Goal: Transaction & Acquisition: Purchase product/service

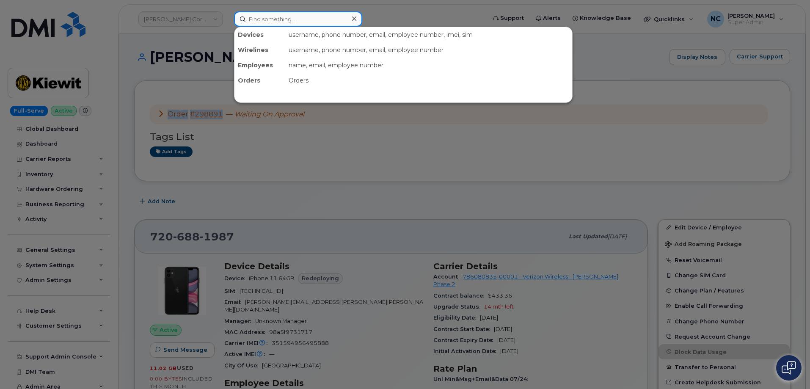
click at [265, 25] on input at bounding box center [298, 18] width 128 height 15
paste input "250-433-1490"
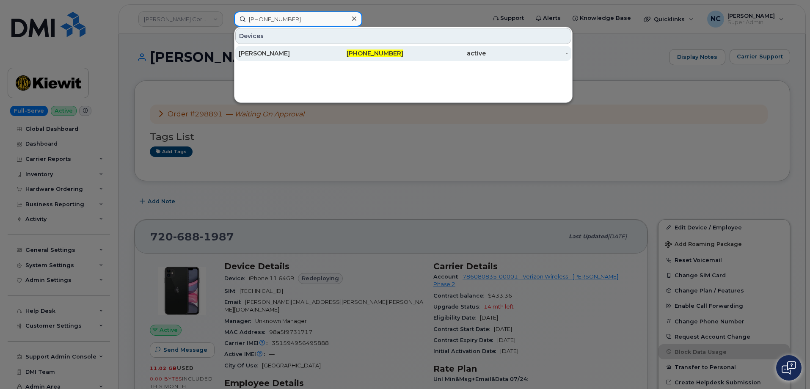
type input "250-433-1490"
click at [403, 49] on div "250-433-1490" at bounding box center [444, 53] width 83 height 15
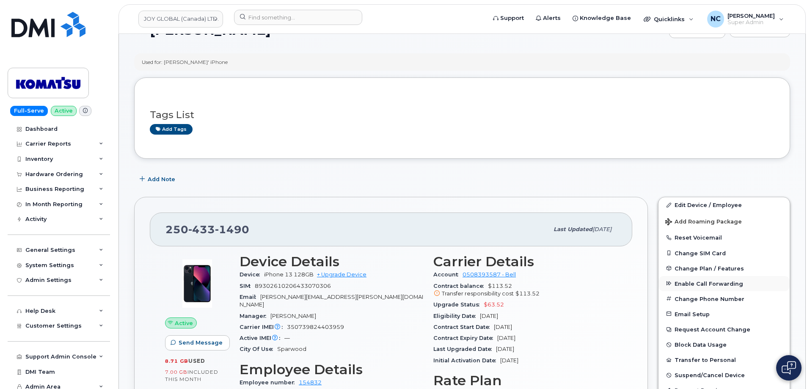
scroll to position [42, 0]
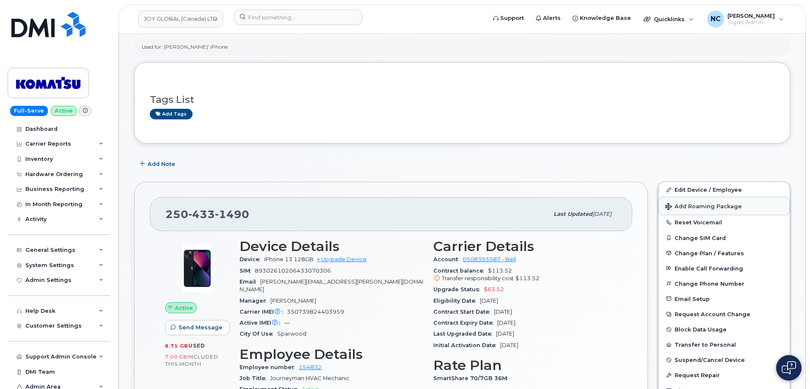
click at [700, 209] on button "Add Roaming Package" at bounding box center [723, 205] width 131 height 17
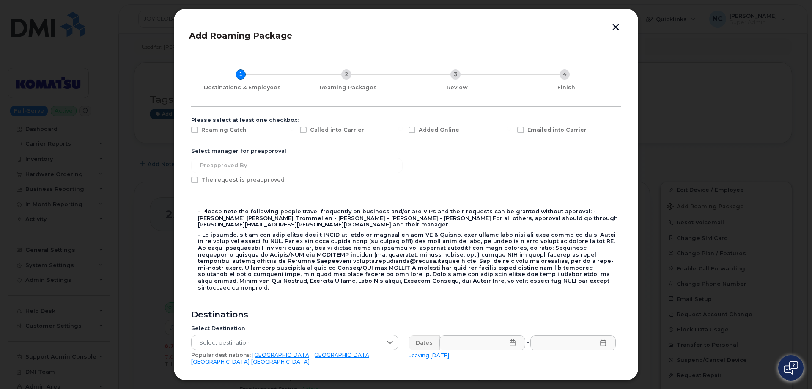
click at [448, 132] on span "Added Online" at bounding box center [439, 130] width 41 height 6
click at [403, 131] on input "Added Online" at bounding box center [401, 129] width 4 height 4
checkbox input "true"
click at [622, 25] on button "button" at bounding box center [616, 28] width 13 height 9
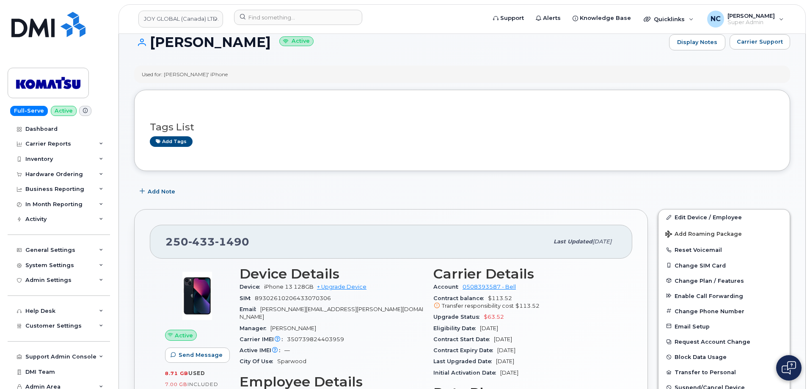
scroll to position [0, 0]
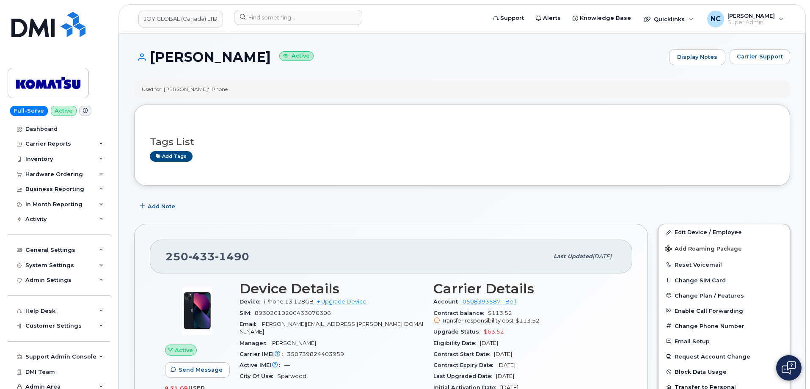
click at [85, 109] on span at bounding box center [85, 111] width 12 height 10
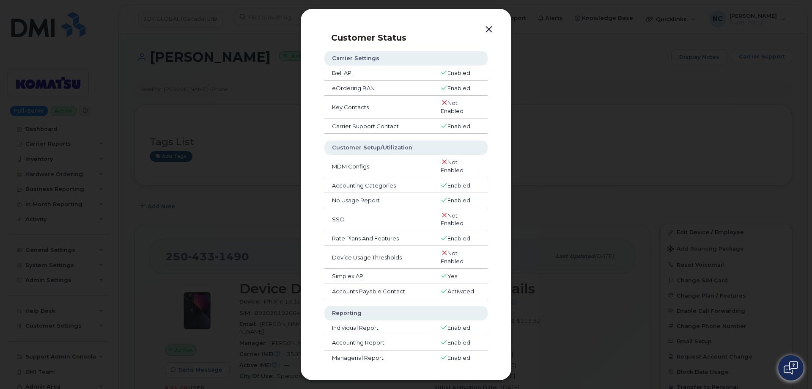
click at [559, 87] on div at bounding box center [406, 194] width 812 height 389
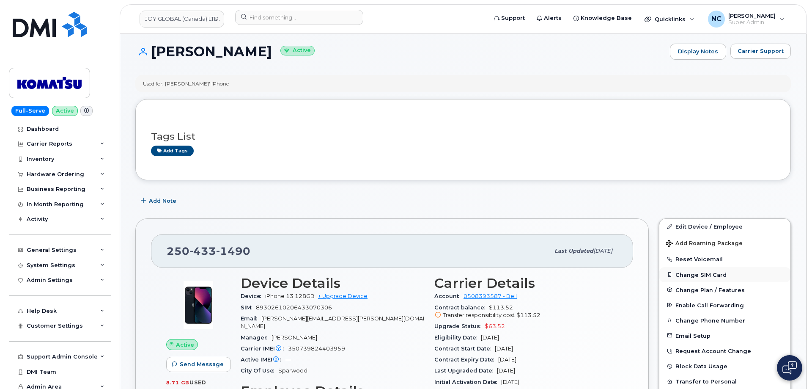
scroll to position [42, 0]
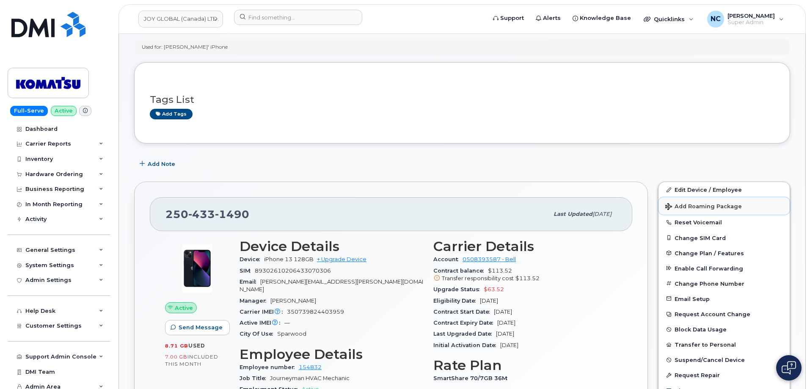
click at [704, 205] on span "Add Roaming Package" at bounding box center [703, 207] width 77 height 8
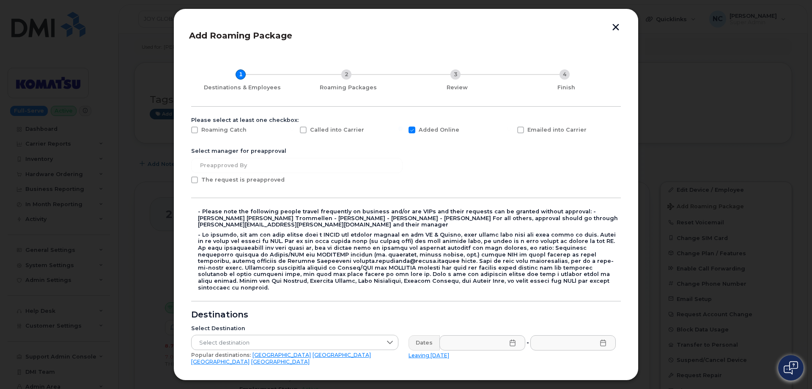
click at [240, 179] on span "The request is preapproved" at bounding box center [242, 179] width 83 height 6
click at [185, 179] on input "The request is preapproved" at bounding box center [183, 178] width 4 height 4
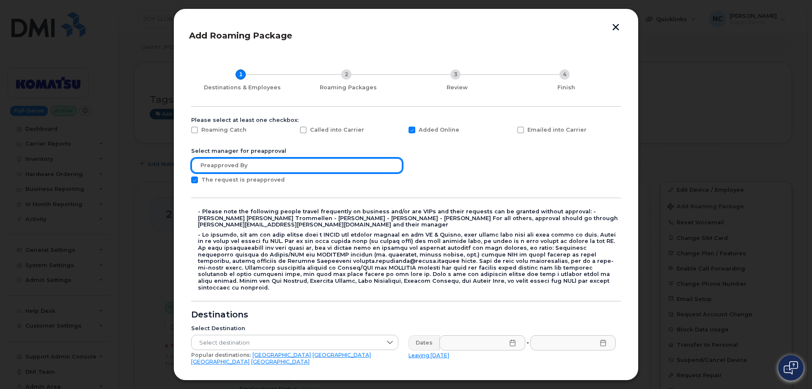
click at [241, 168] on input "text" at bounding box center [297, 165] width 212 height 15
click at [261, 165] on input "text" at bounding box center [297, 165] width 212 height 15
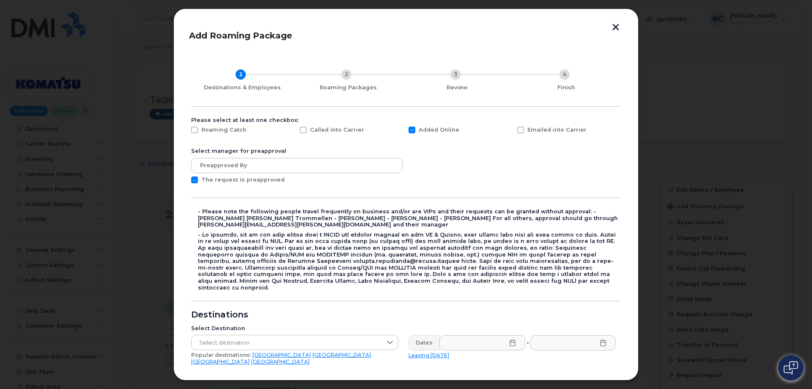
click at [240, 182] on span "The request is preapproved" at bounding box center [242, 179] width 83 height 6
click at [185, 181] on input "The request is preapproved" at bounding box center [183, 178] width 4 height 4
checkbox input "false"
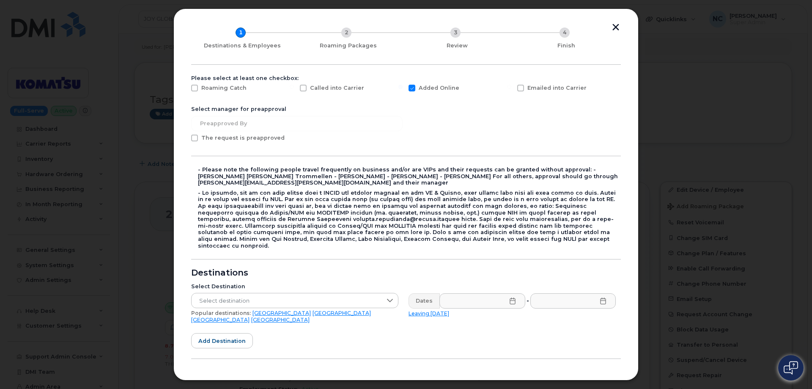
scroll to position [127, 0]
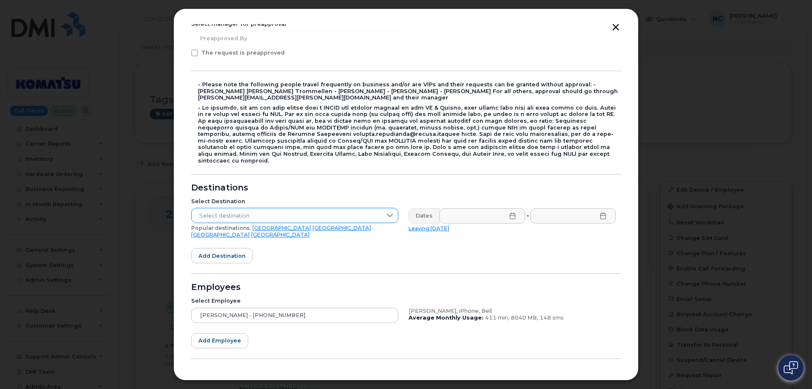
click at [245, 208] on span "Select destination" at bounding box center [287, 215] width 190 height 15
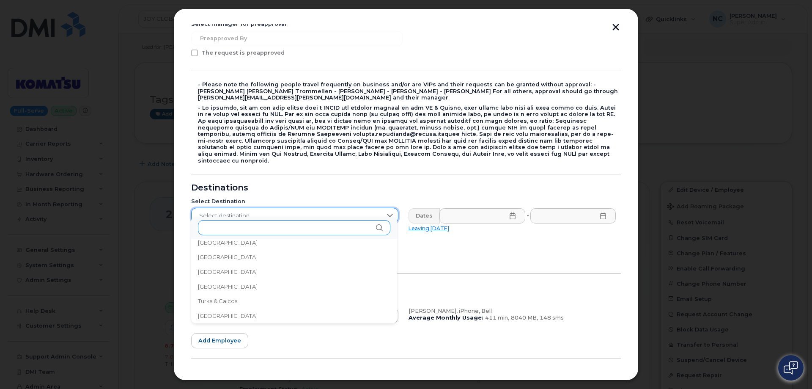
scroll to position [2771, 0]
drag, startPoint x: 234, startPoint y: 318, endPoint x: 256, endPoint y: 308, distance: 24.4
click at [245, 312] on span "United Arab Emirates" at bounding box center [228, 316] width 60 height 8
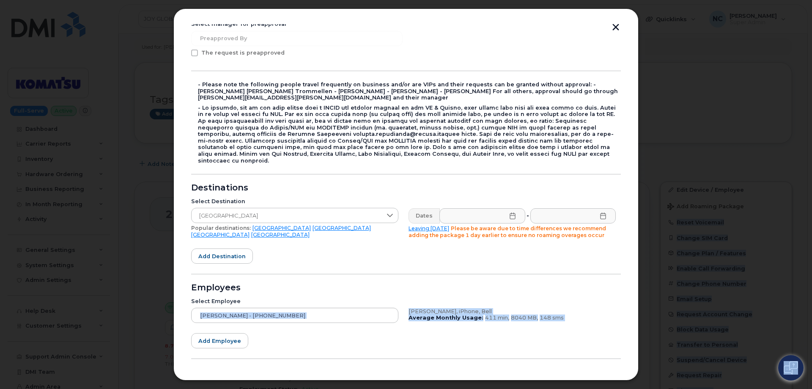
drag, startPoint x: 256, startPoint y: 308, endPoint x: 311, endPoint y: 289, distance: 58.9
drag, startPoint x: 262, startPoint y: 209, endPoint x: 66, endPoint y: 211, distance: 196.8
click at [68, 210] on div "Add Roaming Package 1 Destinations & Employees 2 Roaming Packages 3 Review 4 Fi…" at bounding box center [406, 194] width 812 height 389
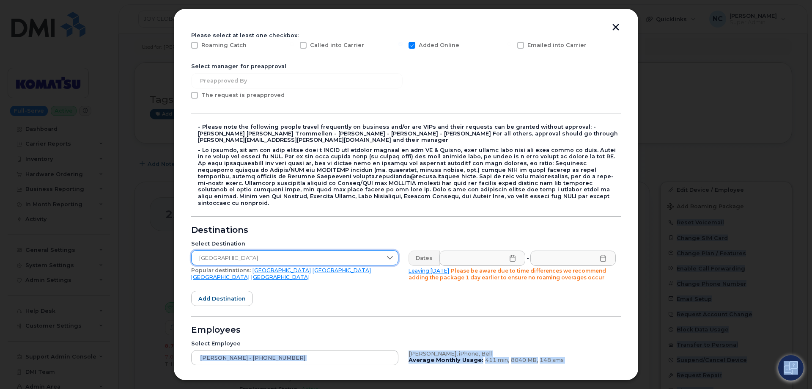
click at [279, 252] on span "United Arab Emirates" at bounding box center [287, 257] width 190 height 15
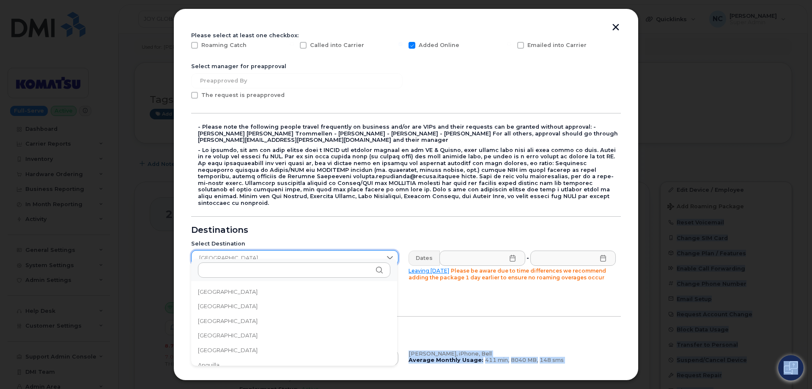
scroll to position [2756, 0]
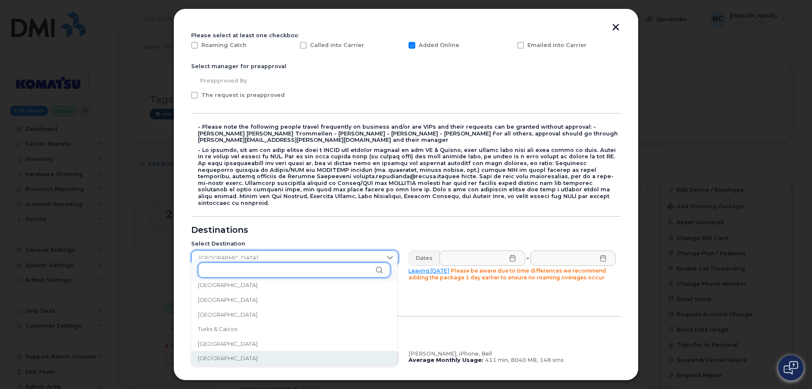
click at [259, 267] on input "text" at bounding box center [294, 269] width 193 height 15
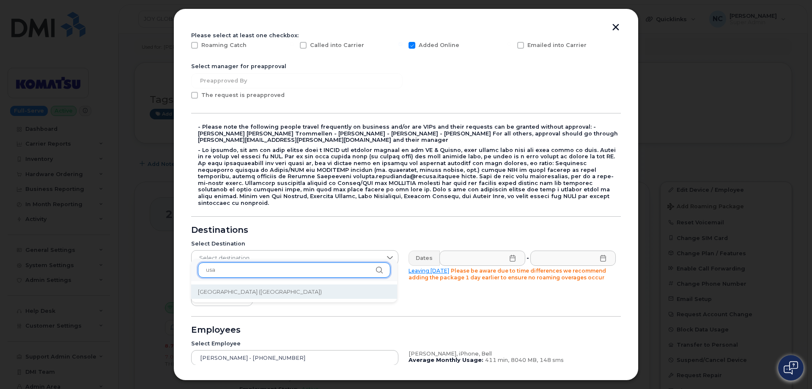
type input "usa"
click at [242, 289] on span "United States of America (USA)" at bounding box center [260, 292] width 124 height 8
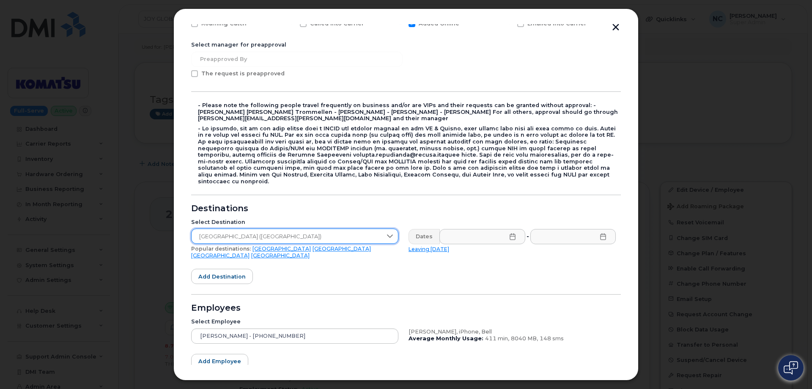
scroll to position [127, 0]
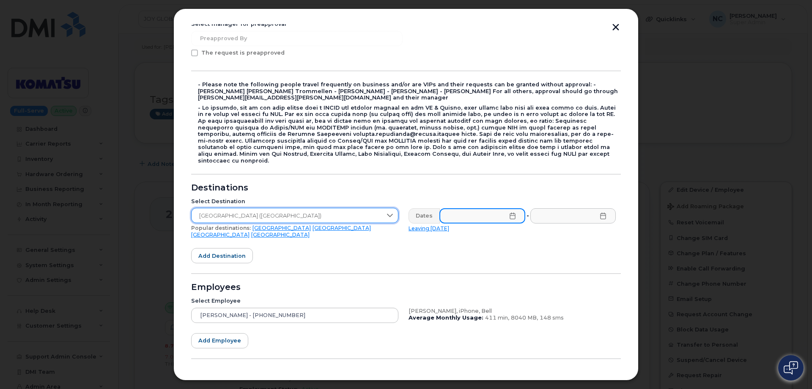
click at [455, 208] on input "text" at bounding box center [483, 215] width 86 height 15
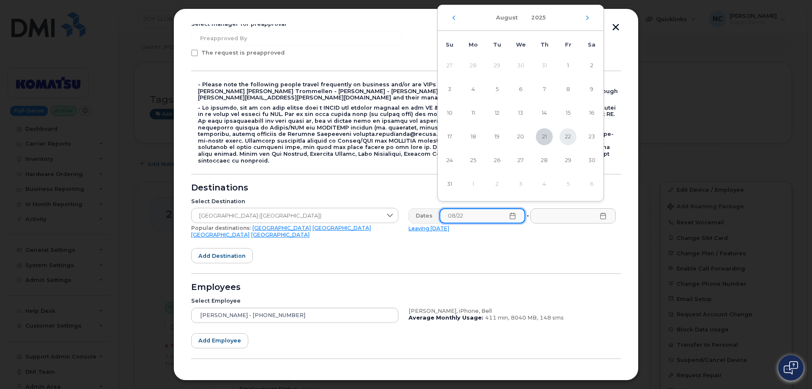
type input "08/22"
click at [567, 136] on span "22" at bounding box center [568, 136] width 17 height 17
type input "08/22/2025"
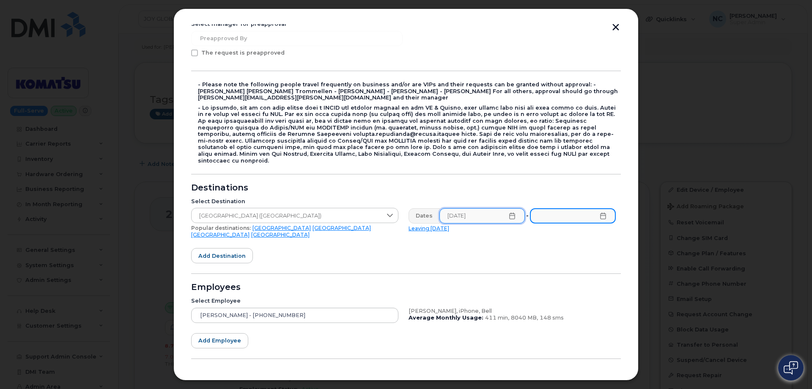
click at [547, 208] on input "text" at bounding box center [573, 215] width 86 height 15
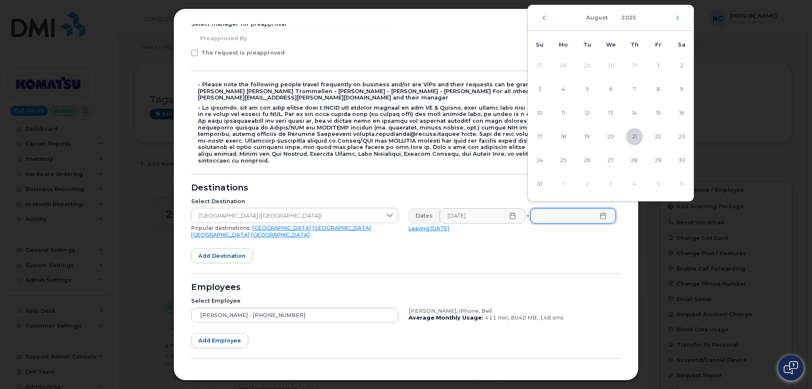
drag, startPoint x: 538, startPoint y: 184, endPoint x: 611, endPoint y: 182, distance: 72.8
click at [538, 184] on span "31" at bounding box center [539, 184] width 17 height 17
type input "08/31/2025"
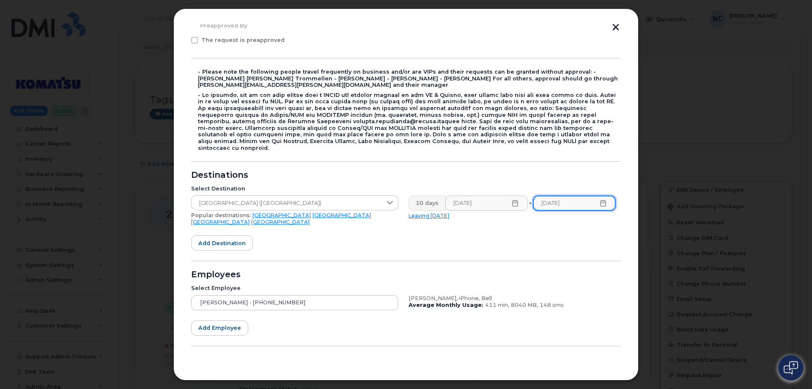
scroll to position [146, 0]
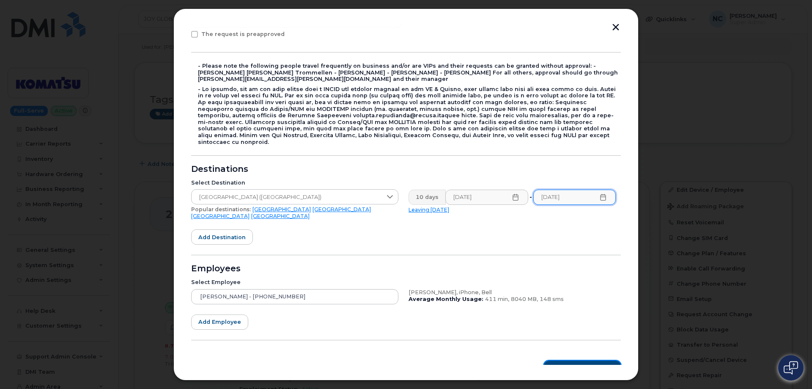
click at [568, 364] on span "Roaming Packages" at bounding box center [585, 368] width 57 height 8
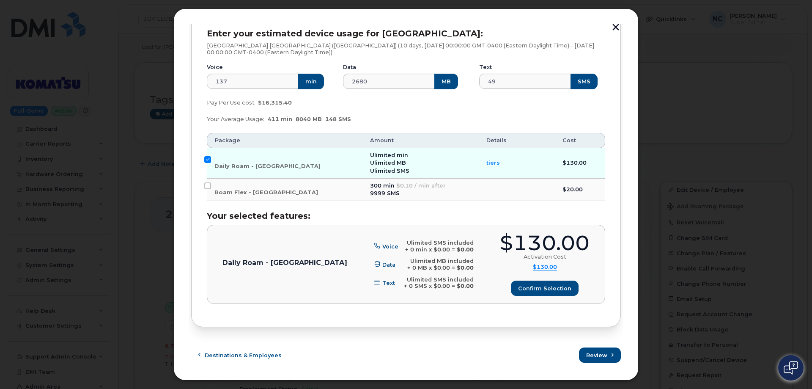
scroll to position [128, 0]
click at [243, 188] on label "Roam Flex - USA" at bounding box center [267, 189] width 104 height 14
click at [211, 188] on input "Roam Flex - USA" at bounding box center [207, 185] width 7 height 7
checkbox input "true"
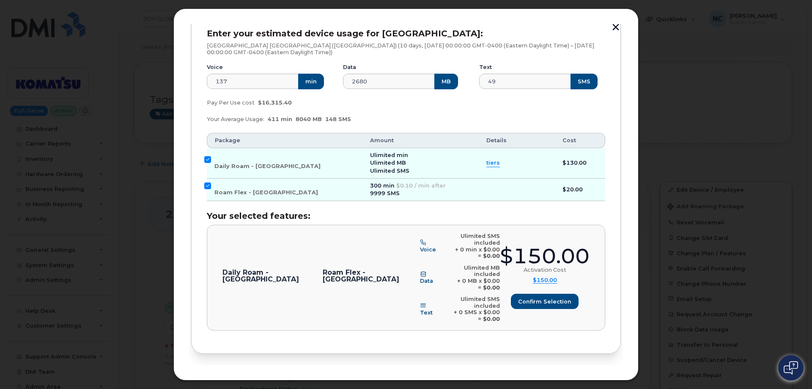
click at [204, 156] on div "Mackenzie Williams (250-433-1490), iPhone, Bell Enter your estimated device usa…" at bounding box center [406, 176] width 430 height 355
click at [206, 158] on input "Daily Roam - USA" at bounding box center [207, 159] width 7 height 7
checkbox input "false"
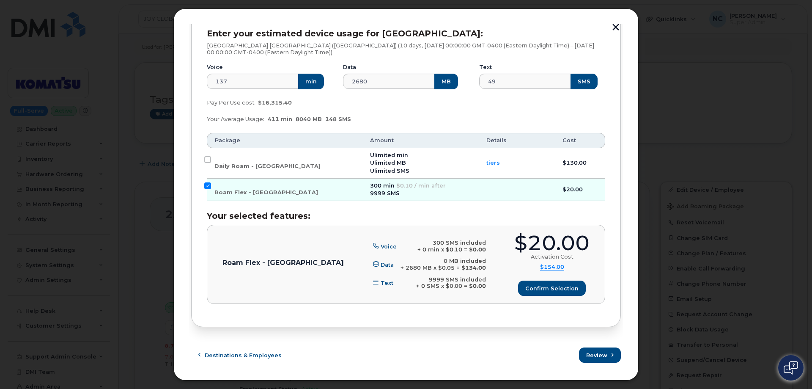
click at [551, 264] on span "$154.00" at bounding box center [552, 267] width 24 height 7
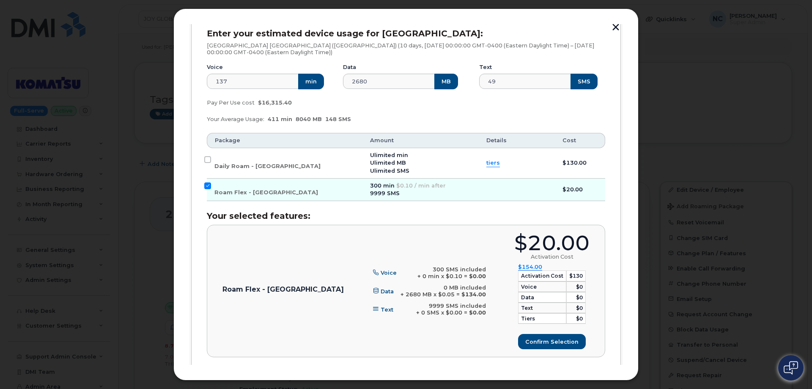
click at [613, 28] on button "button" at bounding box center [616, 28] width 13 height 9
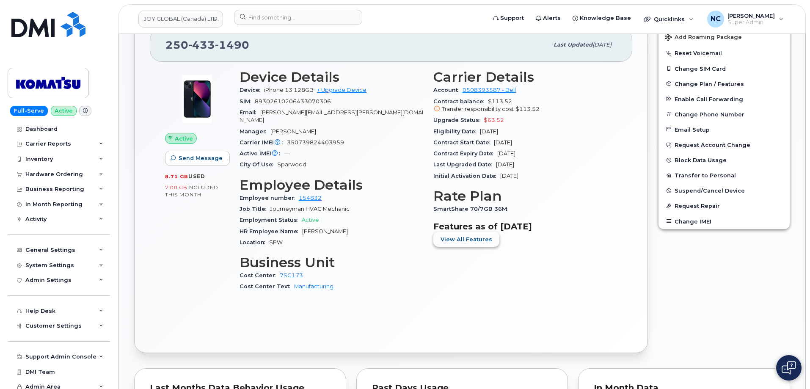
click at [475, 243] on button "View All Features" at bounding box center [466, 238] width 66 height 15
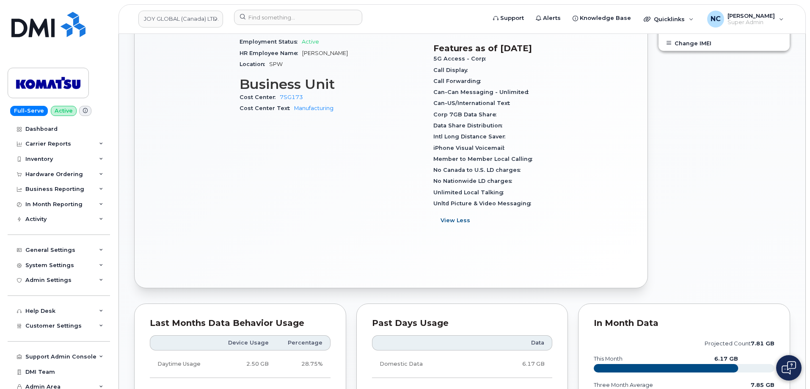
scroll to position [339, 0]
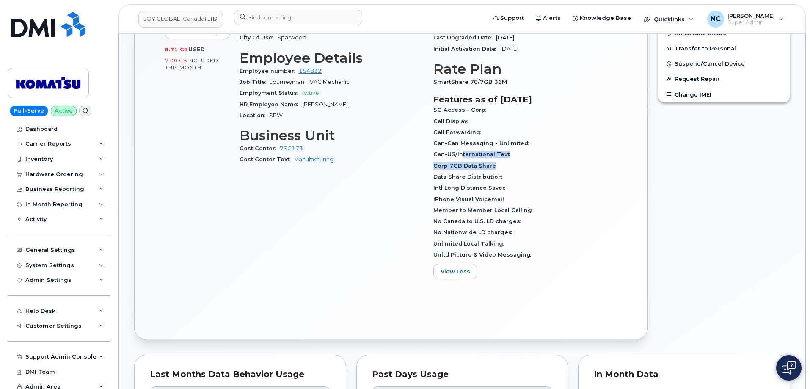
drag, startPoint x: 462, startPoint y: 154, endPoint x: 511, endPoint y: 160, distance: 49.0
click at [511, 160] on div "5G Access - Corp Call Display Call Forwarding Can-Can Messaging - Unlimited Can…" at bounding box center [525, 183] width 184 height 156
click at [520, 162] on div "Corp 7GB Data Share" at bounding box center [525, 165] width 184 height 11
click at [490, 184] on span "Intl Long Distance Saver" at bounding box center [471, 187] width 76 height 6
drag, startPoint x: 496, startPoint y: 216, endPoint x: 439, endPoint y: 223, distance: 57.1
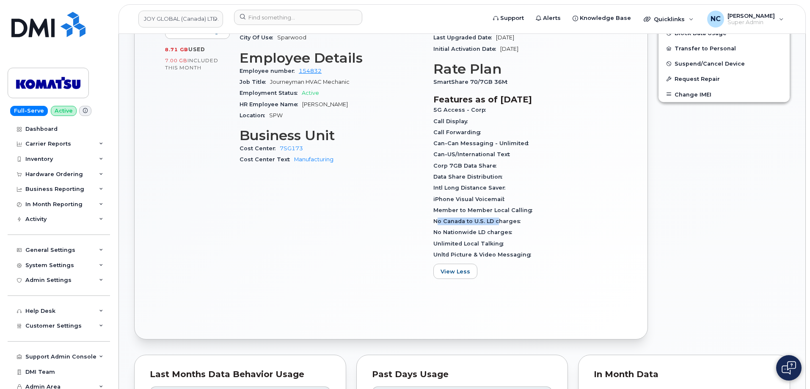
click at [439, 223] on div "No Canada to U.S. LD charges" at bounding box center [525, 221] width 184 height 11
click at [506, 220] on span "No Canada to U.S. LD charges" at bounding box center [478, 221] width 91 height 6
click at [505, 223] on span "No Canada to U.S. LD charges" at bounding box center [478, 221] width 91 height 6
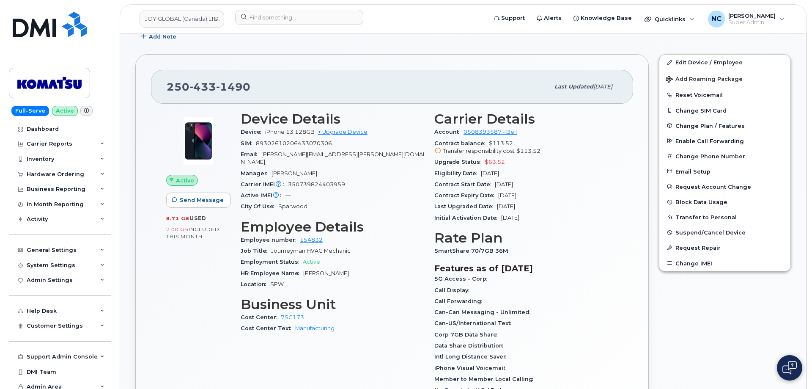
scroll to position [169, 0]
click at [697, 75] on button "Add Roaming Package" at bounding box center [723, 78] width 131 height 17
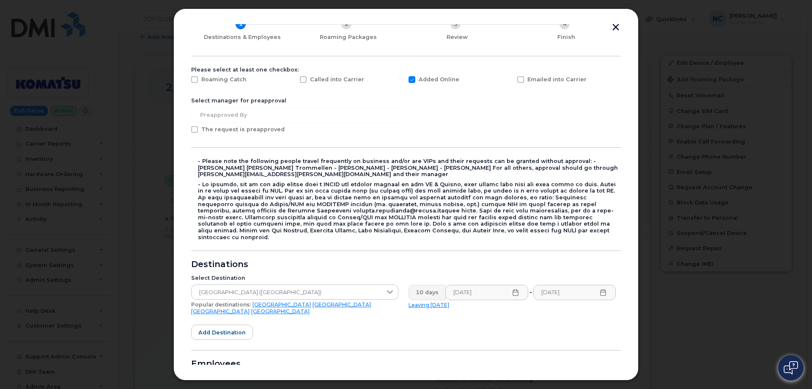
scroll to position [127, 0]
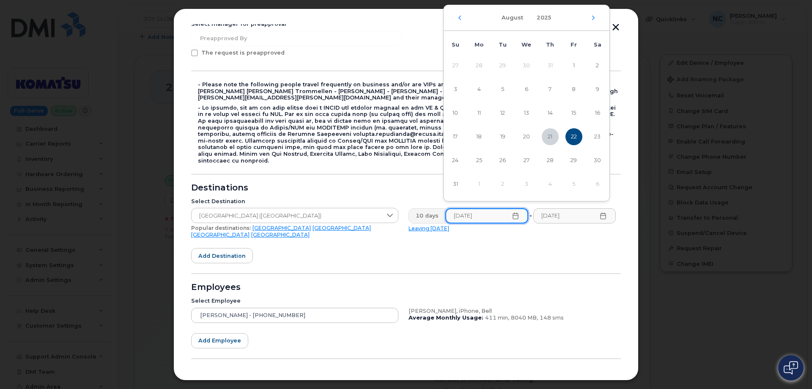
click at [463, 208] on input "08/22/2025" at bounding box center [487, 215] width 83 height 15
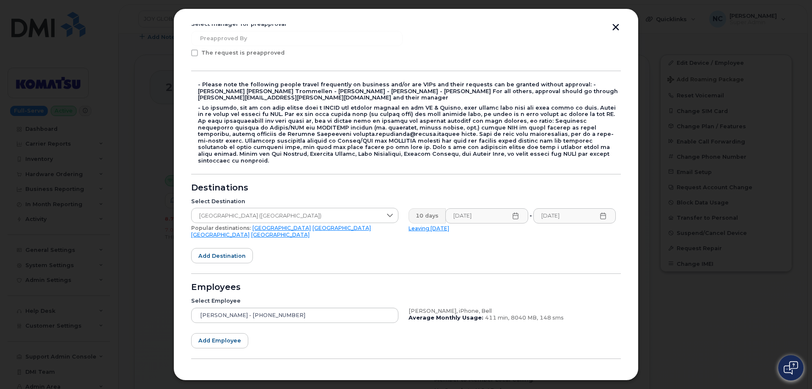
click at [467, 232] on form "Please select at least one checkbox: Roaming Catch Called into Carrier Added On…" at bounding box center [406, 192] width 430 height 405
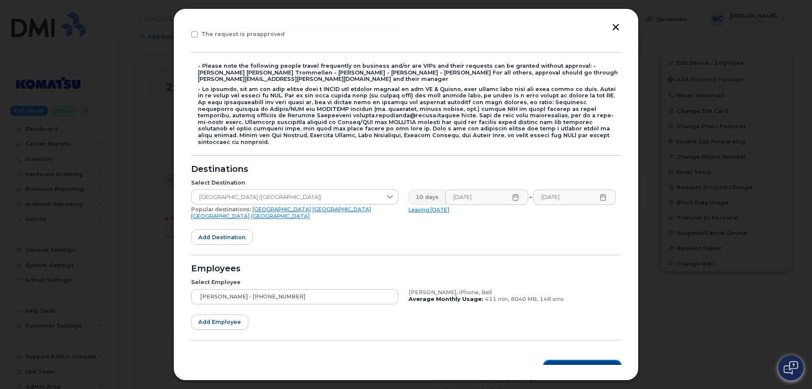
click at [577, 364] on span "Roaming Packages" at bounding box center [585, 368] width 57 height 8
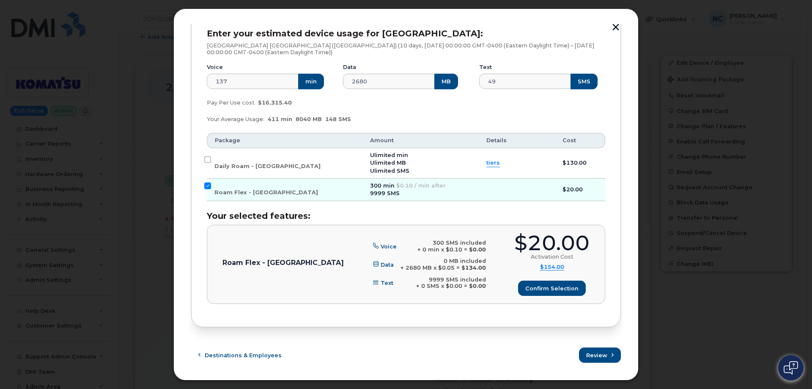
scroll to position [128, 0]
drag, startPoint x: 564, startPoint y: 245, endPoint x: 523, endPoint y: 251, distance: 41.2
click at [523, 251] on div "$20.00" at bounding box center [552, 243] width 75 height 21
click at [537, 249] on div "$20.00" at bounding box center [552, 243] width 75 height 21
drag, startPoint x: 577, startPoint y: 272, endPoint x: 542, endPoint y: 268, distance: 34.9
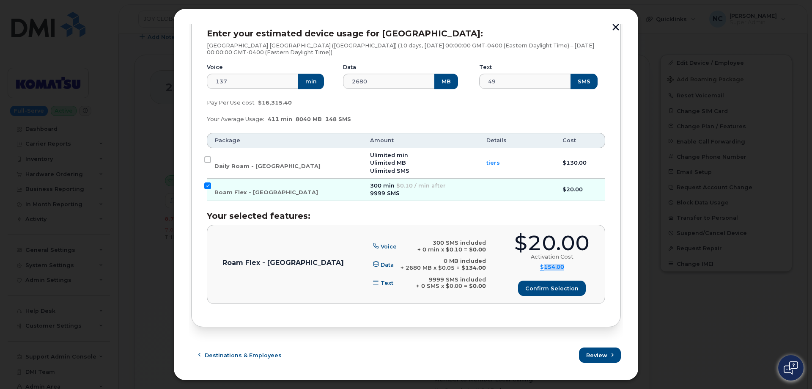
click at [542, 268] on div "$20.00 Activation Cost $154.00 Activation Cost $20 Voice $0 Data $134 Text $0 t…" at bounding box center [552, 264] width 75 height 63
click at [585, 229] on div "Roam Flex - USA Voice 300 SMS included + 0 min x $0.10 = $0.00 Data 0 MB includ…" at bounding box center [406, 264] width 399 height 79
drag, startPoint x: 578, startPoint y: 242, endPoint x: 545, endPoint y: 246, distance: 32.5
click at [541, 245] on div "$20.00" at bounding box center [552, 243] width 75 height 21
drag, startPoint x: 577, startPoint y: 250, endPoint x: 573, endPoint y: 261, distance: 11.2
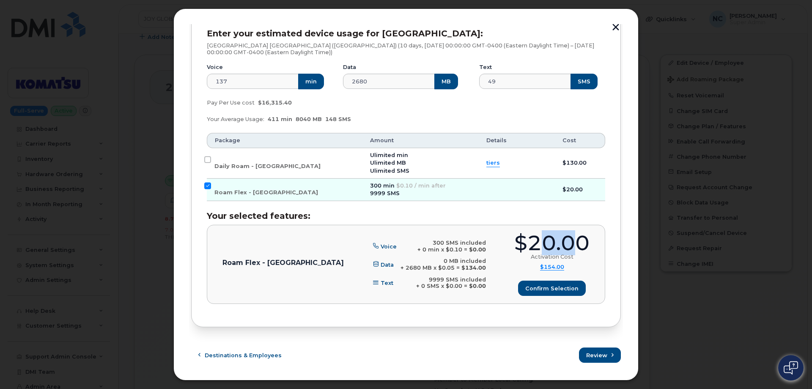
click at [576, 250] on div "$20.00" at bounding box center [552, 243] width 75 height 21
click at [571, 266] on div "$20.00 Activation Cost $154.00 Activation Cost $20 Voice $0 Data $134 Text $0 t…" at bounding box center [552, 264] width 75 height 63
drag, startPoint x: 586, startPoint y: 239, endPoint x: 525, endPoint y: 240, distance: 61.8
click at [525, 240] on div "$20.00" at bounding box center [552, 243] width 75 height 21
click at [561, 239] on div "$20.00" at bounding box center [552, 243] width 75 height 21
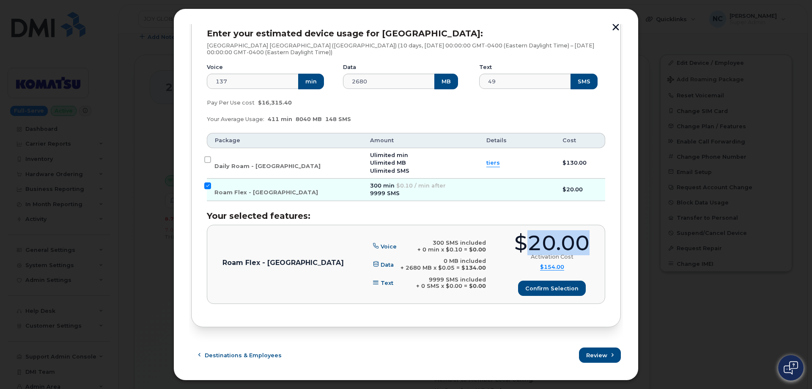
click at [570, 223] on div "Enter your estimated device usage for USA: USA United States of America (USA) (…" at bounding box center [406, 166] width 399 height 275
drag, startPoint x: 578, startPoint y: 265, endPoint x: 543, endPoint y: 270, distance: 35.0
click at [543, 270] on div "$20.00 Activation Cost $154.00 Activation Cost $20 Voice $0 Data $134 Text $0 t…" at bounding box center [552, 264] width 75 height 63
click at [634, 259] on div "Add Roaming Package 1 Destinations & Employees 2 Roaming Packages 3 Review 4 Fi…" at bounding box center [405, 194] width 465 height 372
click at [255, 163] on span "Daily Roam - USA" at bounding box center [268, 166] width 106 height 6
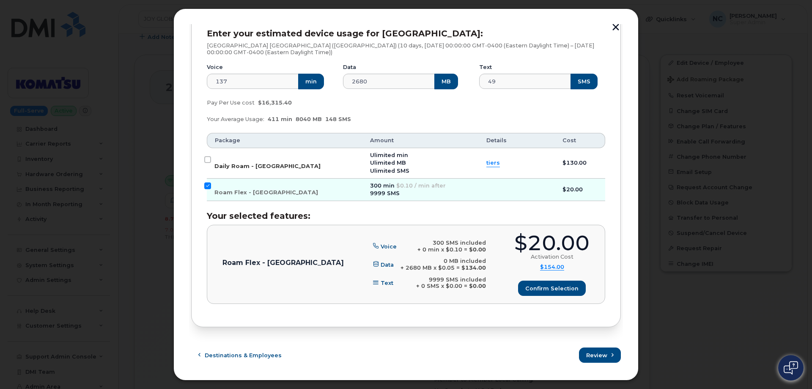
click at [211, 163] on input "Daily Roam - USA" at bounding box center [207, 159] width 7 height 7
checkbox input "true"
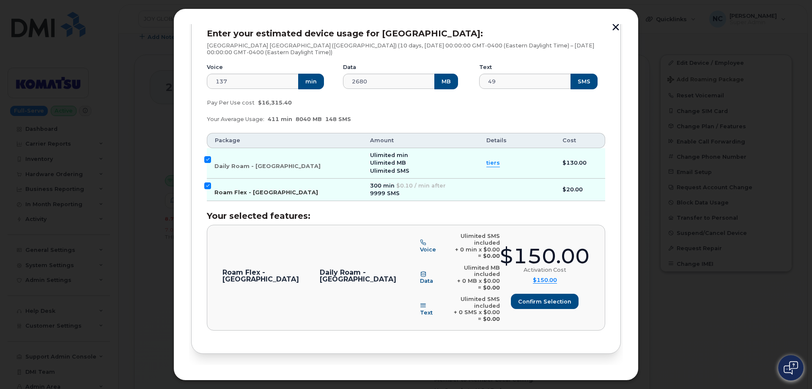
click at [252, 192] on span "Roam Flex - USA" at bounding box center [267, 192] width 104 height 6
click at [211, 189] on input "Roam Flex - USA" at bounding box center [207, 185] width 7 height 7
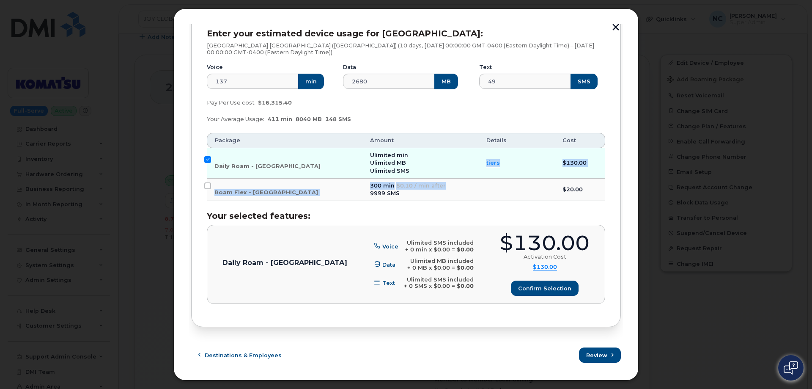
drag, startPoint x: 424, startPoint y: 178, endPoint x: 426, endPoint y: 182, distance: 5.0
click at [426, 182] on tbody "Daily Roam - USA Ulimited min Ulimited MB Ulimited SMS tiers Unlimited Talk & T…" at bounding box center [406, 174] width 399 height 53
click at [396, 186] on span "$0.10 / min after" at bounding box center [421, 185] width 50 height 6
click at [227, 190] on span "Roam Flex - USA" at bounding box center [267, 192] width 104 height 6
click at [211, 189] on input "Roam Flex - USA" at bounding box center [207, 185] width 7 height 7
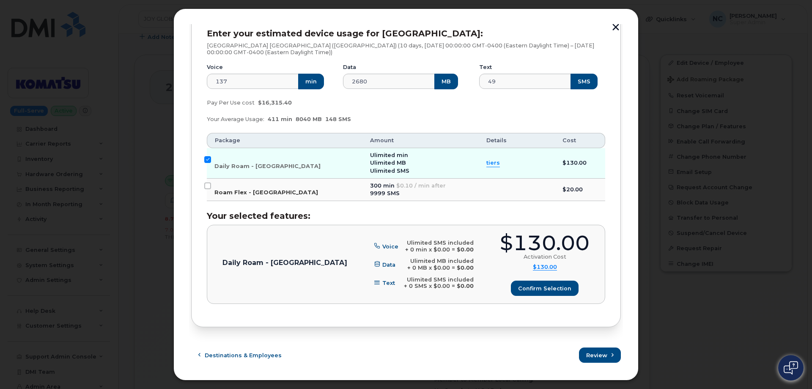
checkbox input "true"
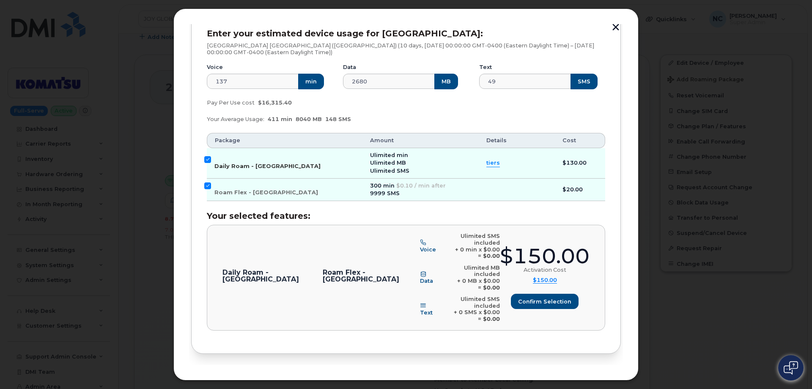
click at [236, 157] on label "Daily Roam - USA" at bounding box center [268, 163] width 106 height 14
click at [211, 157] on input "Daily Roam - USA" at bounding box center [207, 159] width 7 height 7
checkbox input "false"
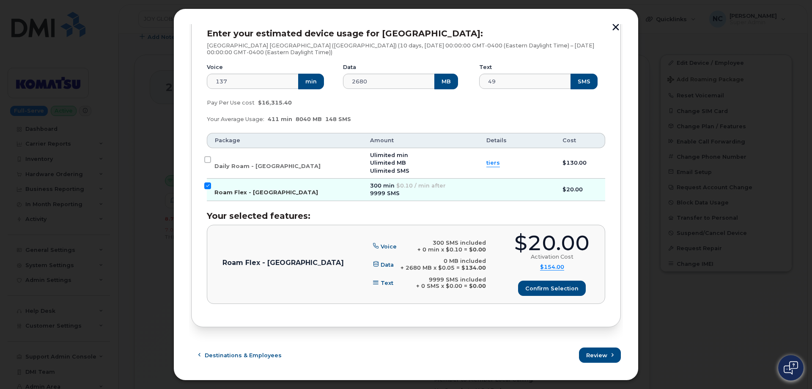
click at [230, 183] on label "Roam Flex - USA" at bounding box center [267, 189] width 104 height 14
click at [211, 183] on input "Roam Flex - USA" at bounding box center [207, 185] width 7 height 7
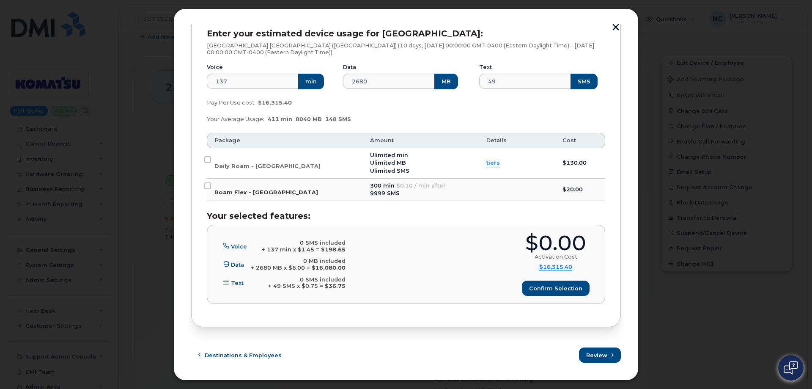
click at [225, 187] on label "Roam Flex - USA" at bounding box center [267, 189] width 104 height 14
click at [211, 187] on input "Roam Flex - USA" at bounding box center [207, 185] width 7 height 7
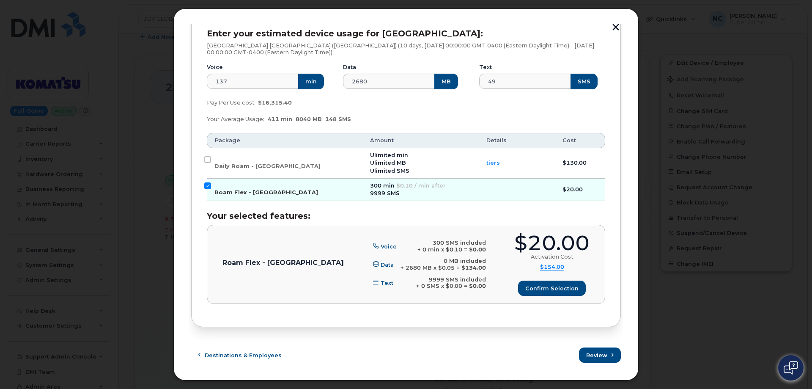
click at [225, 187] on label "Roam Flex - USA" at bounding box center [267, 189] width 104 height 14
click at [211, 187] on input "Roam Flex - USA" at bounding box center [207, 185] width 7 height 7
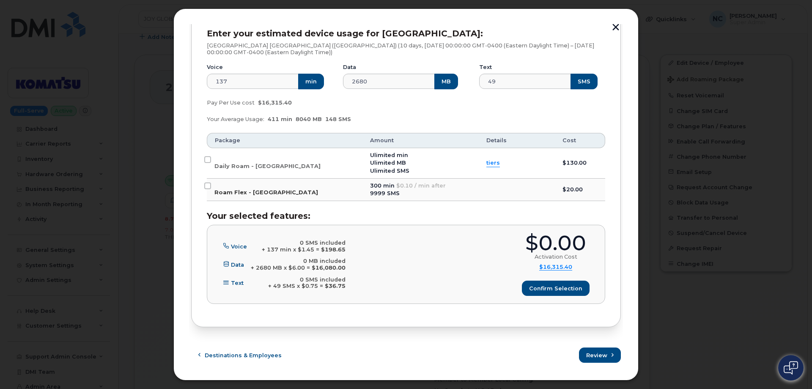
click at [241, 195] on span "Roam Flex - USA" at bounding box center [267, 192] width 104 height 6
click at [211, 189] on input "Roam Flex - USA" at bounding box center [207, 185] width 7 height 7
checkbox input "true"
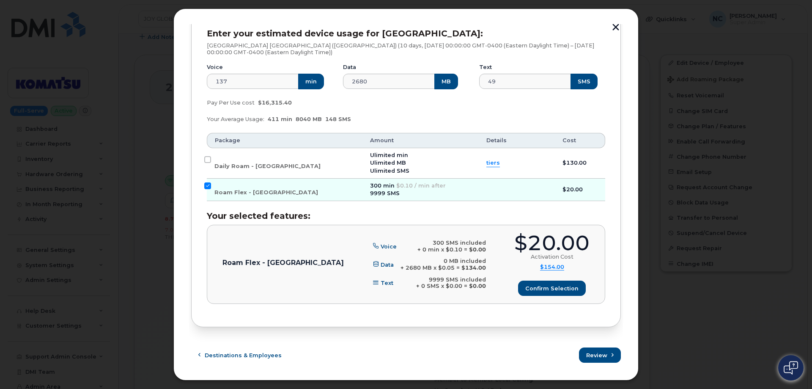
click at [372, 243] on div "Voice" at bounding box center [384, 246] width 25 height 7
click at [381, 245] on span "Voice" at bounding box center [389, 246] width 16 height 6
click at [416, 281] on div "9999 SMS included" at bounding box center [451, 279] width 70 height 7
drag, startPoint x: 410, startPoint y: 261, endPoint x: 453, endPoint y: 260, distance: 43.6
click at [453, 260] on div "Roam Flex - USA Voice 300 SMS included + 0 min x $0.10 = $0.00 Data 0 MB includ…" at bounding box center [406, 264] width 367 height 63
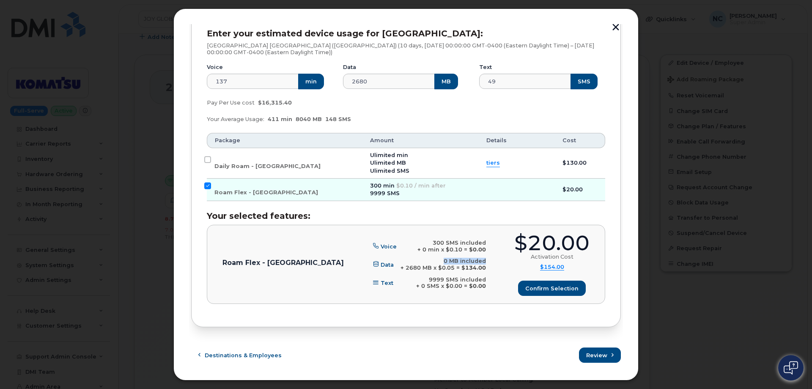
click at [455, 260] on div "Roam Flex - USA Voice 300 SMS included + 0 min x $0.10 = $0.00 Data 0 MB includ…" at bounding box center [406, 264] width 367 height 63
drag, startPoint x: 460, startPoint y: 270, endPoint x: 407, endPoint y: 270, distance: 52.5
click at [407, 270] on div "Roam Flex - USA Voice 300 SMS included + 0 min x $0.10 = $0.00 Data 0 MB includ…" at bounding box center [406, 264] width 367 height 63
click at [438, 270] on span "$0.05 =" at bounding box center [449, 267] width 22 height 6
drag, startPoint x: 371, startPoint y: 270, endPoint x: 391, endPoint y: 268, distance: 20.0
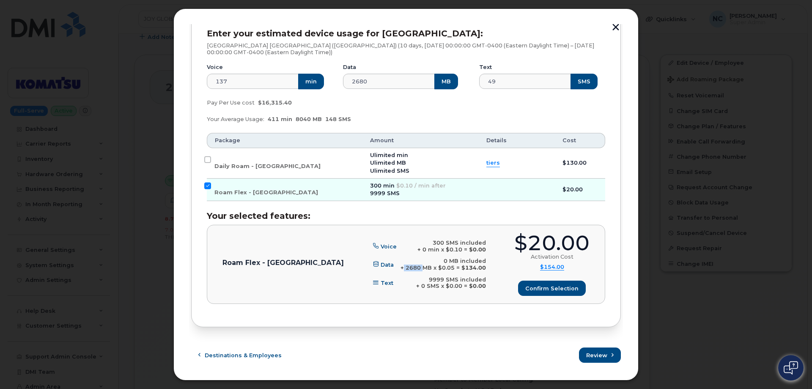
click at [401, 268] on span "+ 2680 MB x" at bounding box center [419, 267] width 36 height 6
click at [401, 270] on span "+ 2680 MB x" at bounding box center [419, 267] width 36 height 6
click at [256, 165] on span "Daily Roam - USA" at bounding box center [268, 166] width 106 height 6
click at [211, 163] on input "Daily Roam - USA" at bounding box center [207, 159] width 7 height 7
checkbox input "true"
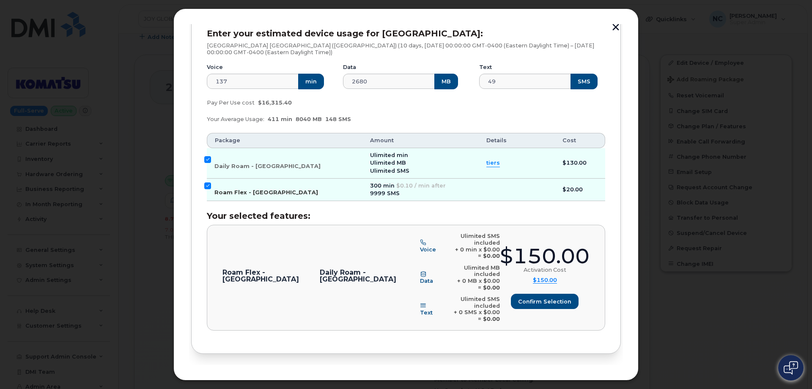
click at [249, 192] on span "Roam Flex - USA" at bounding box center [267, 192] width 104 height 6
click at [211, 189] on input "Roam Flex - USA" at bounding box center [207, 185] width 7 height 7
checkbox input "false"
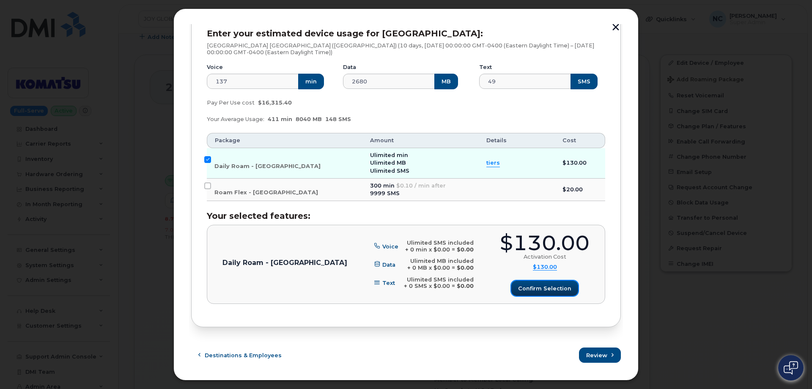
click at [544, 287] on span "Confirm selection" at bounding box center [544, 288] width 53 height 8
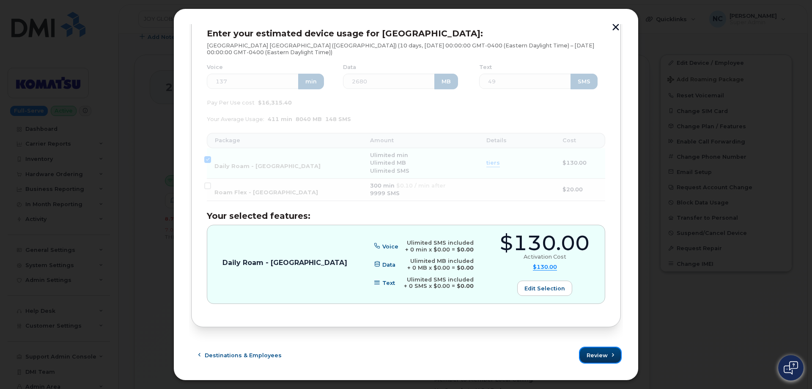
click at [585, 356] on button "Review" at bounding box center [600, 354] width 41 height 15
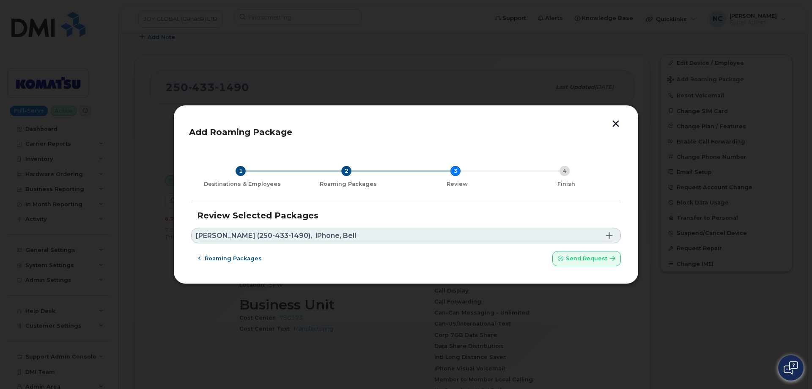
scroll to position [0, 0]
click at [226, 258] on span "Roaming packages" at bounding box center [233, 258] width 57 height 8
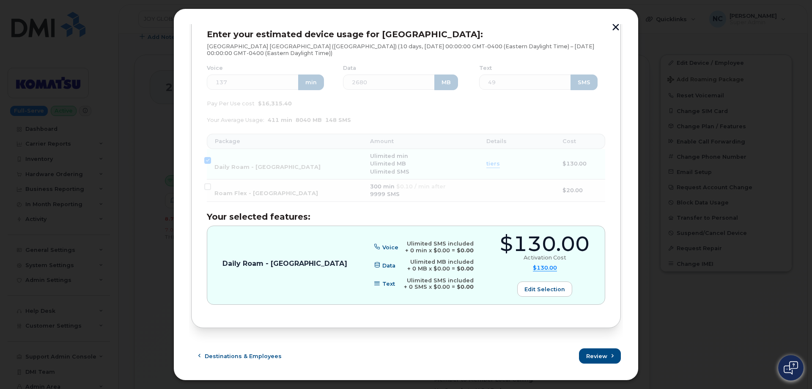
scroll to position [128, 0]
click at [599, 358] on span "Review" at bounding box center [597, 355] width 21 height 8
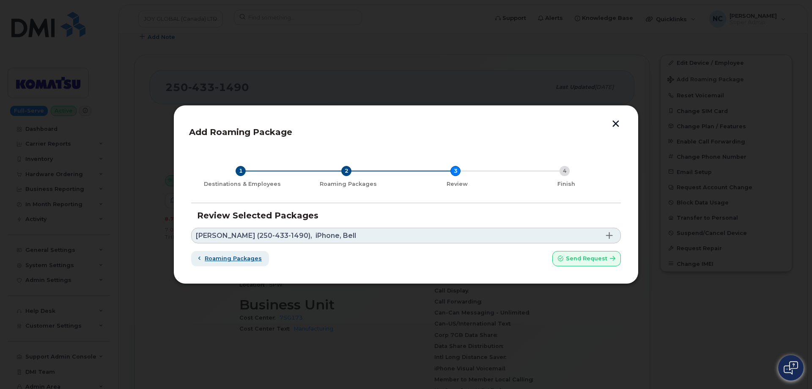
click at [248, 256] on span "Roaming packages" at bounding box center [233, 258] width 57 height 8
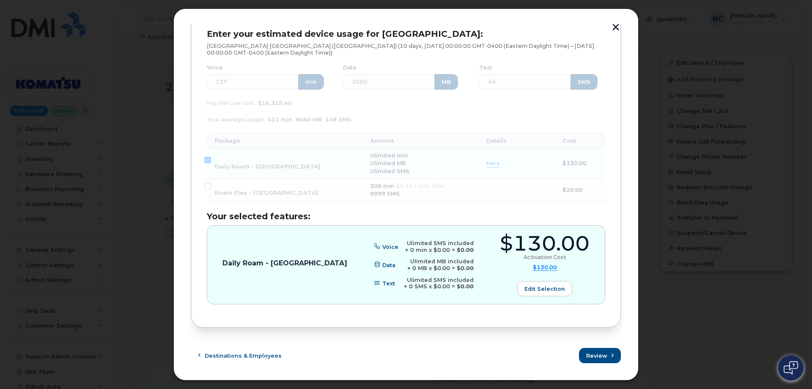
scroll to position [128, 0]
click at [603, 356] on span "Review" at bounding box center [597, 355] width 21 height 8
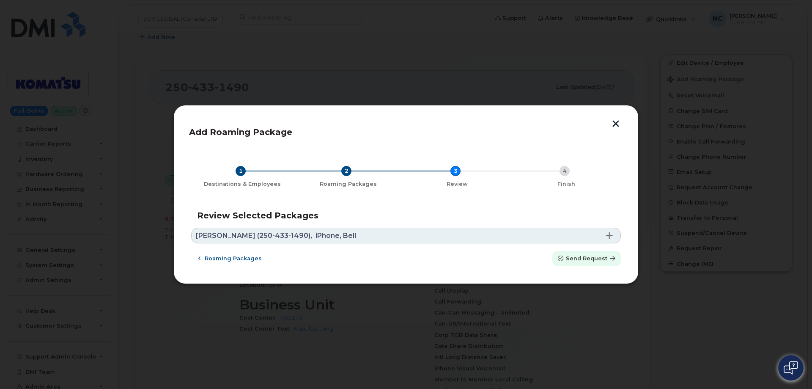
drag, startPoint x: 575, startPoint y: 261, endPoint x: 305, endPoint y: 254, distance: 270.5
click at [306, 254] on div "Roaming packages Send request" at bounding box center [406, 258] width 430 height 15
click at [264, 262] on button "Roaming packages" at bounding box center [230, 258] width 78 height 15
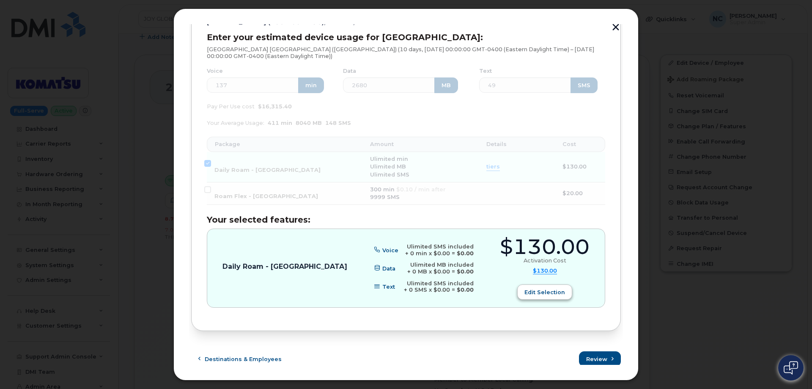
scroll to position [128, 0]
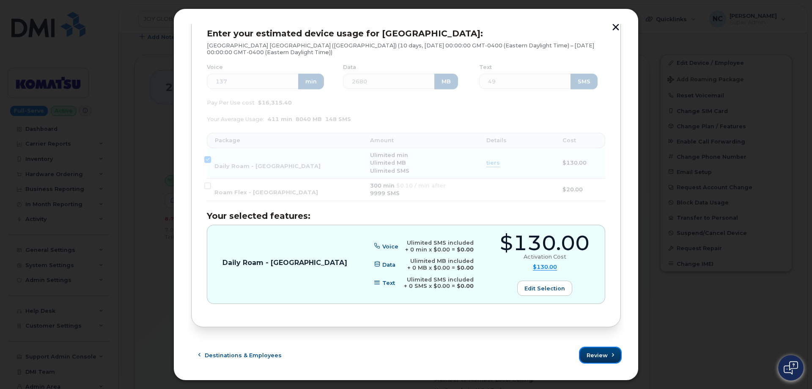
click at [599, 352] on span "Review" at bounding box center [597, 355] width 21 height 8
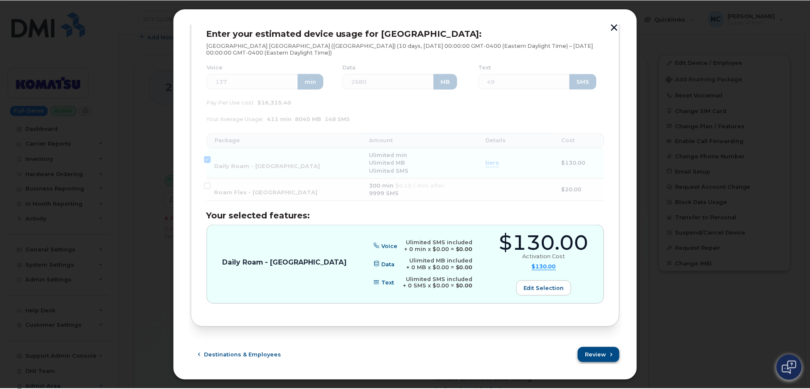
scroll to position [0, 0]
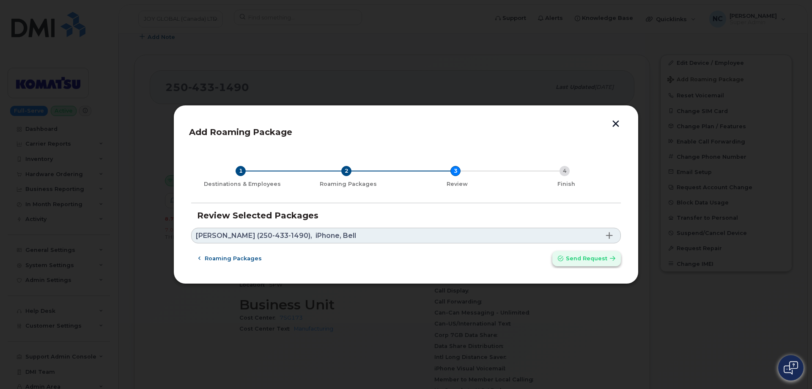
click at [572, 257] on span "Send request" at bounding box center [586, 258] width 41 height 8
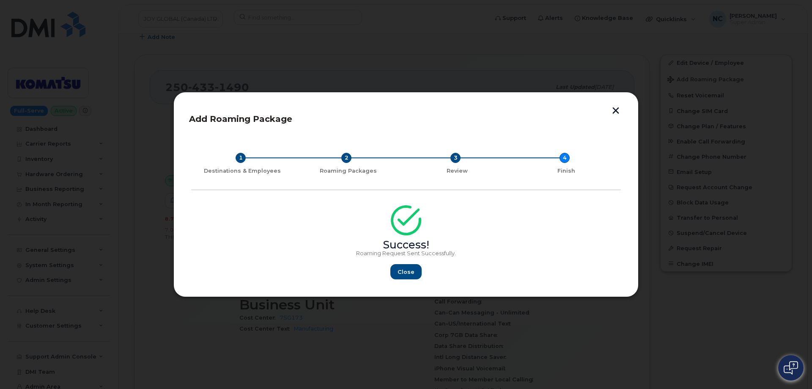
drag, startPoint x: 528, startPoint y: 28, endPoint x: 600, endPoint y: 75, distance: 86.0
click at [528, 28] on div at bounding box center [406, 194] width 812 height 389
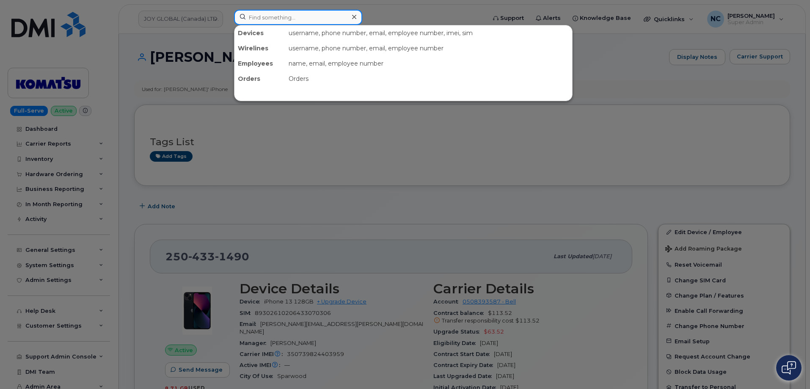
click at [294, 16] on input at bounding box center [298, 17] width 128 height 15
paste input "337-512-0141"
type input "337-512-0141"
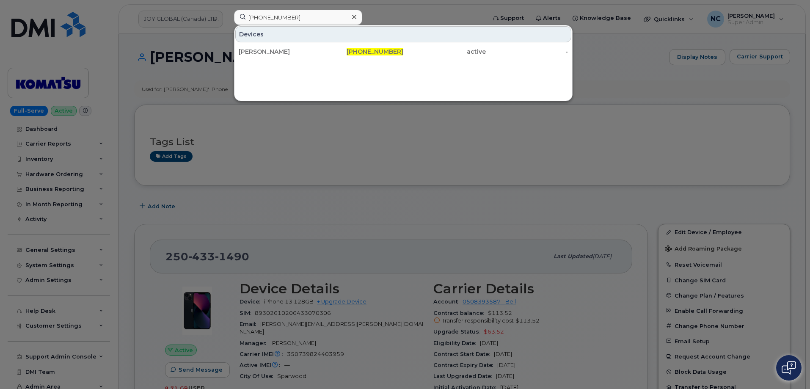
drag, startPoint x: 314, startPoint y: 52, endPoint x: 380, endPoint y: 66, distance: 67.3
click at [314, 52] on div "[PERSON_NAME]" at bounding box center [280, 51] width 83 height 8
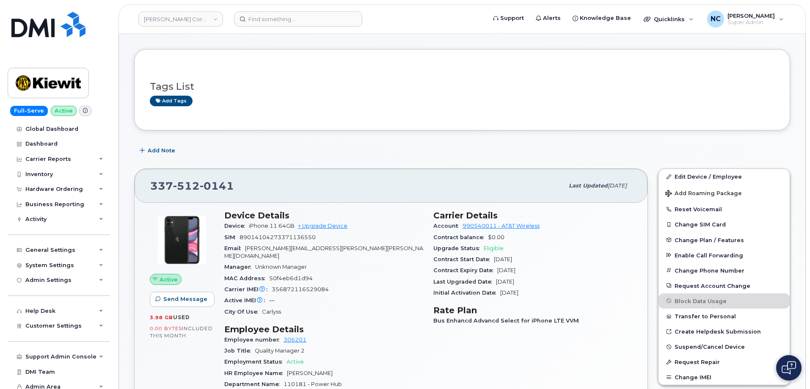
scroll to position [85, 0]
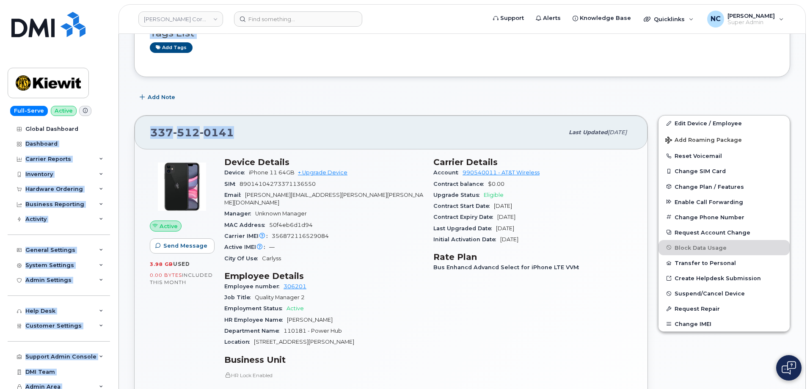
drag, startPoint x: 250, startPoint y: 135, endPoint x: 111, endPoint y: 132, distance: 139.2
click at [200, 130] on span "512" at bounding box center [217, 132] width 34 height 13
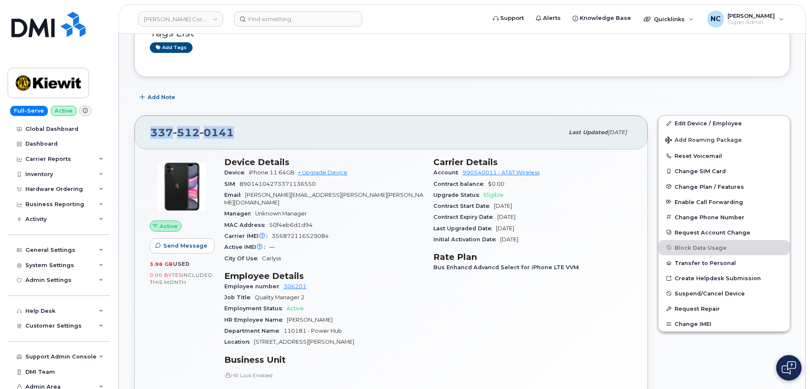
drag, startPoint x: 233, startPoint y: 134, endPoint x: 150, endPoint y: 134, distance: 82.9
click at [150, 134] on div "337 512 0141 Last updated Jul 10, 2025" at bounding box center [391, 133] width 513 height 34
copy span "337 512 0141"
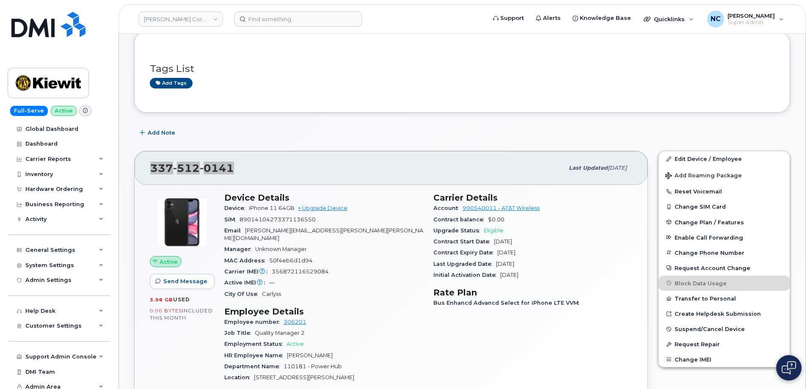
scroll to position [0, 0]
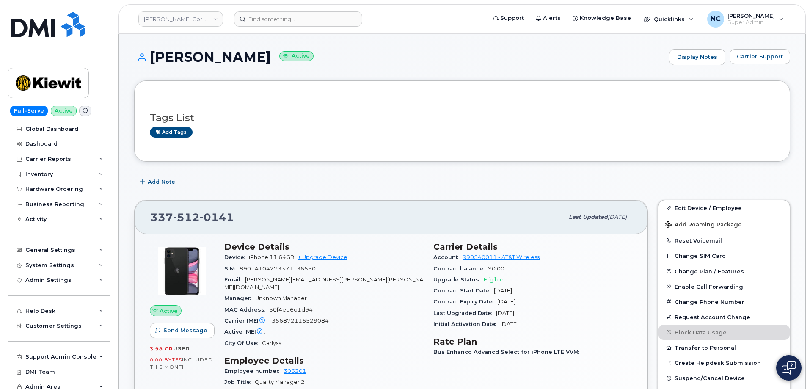
click at [47, 190] on div "Hardware Ordering" at bounding box center [54, 189] width 58 height 7
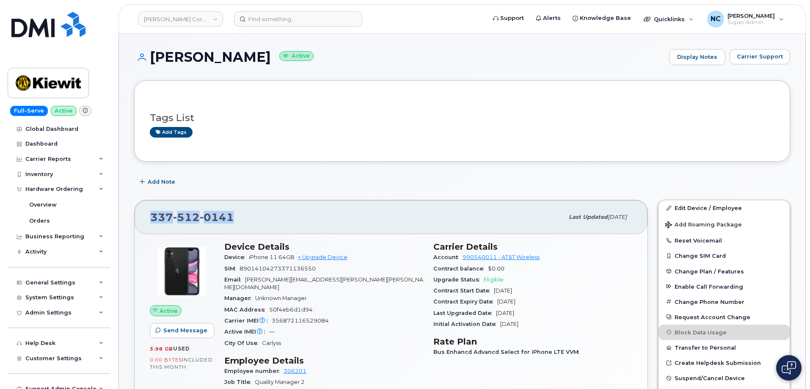
drag, startPoint x: 242, startPoint y: 213, endPoint x: 149, endPoint y: 225, distance: 93.8
click at [149, 225] on div "337 512 0141 Last updated Jul 10, 2025" at bounding box center [391, 217] width 513 height 34
copy span "337 512 0141"
drag, startPoint x: 61, startPoint y: 217, endPoint x: 65, endPoint y: 215, distance: 4.9
click at [62, 216] on link "Orders" at bounding box center [66, 221] width 88 height 16
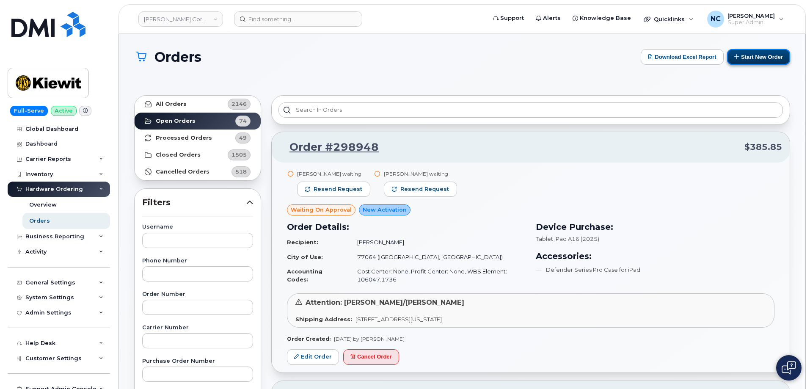
click at [757, 60] on button "Start New Order" at bounding box center [758, 57] width 63 height 16
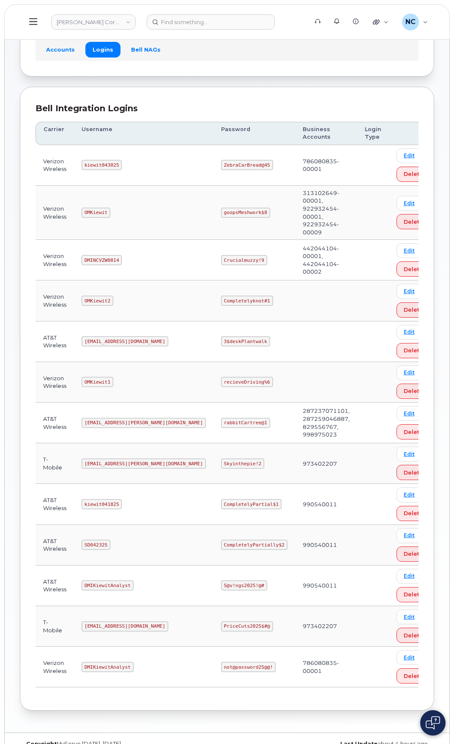
scroll to position [58, 0]
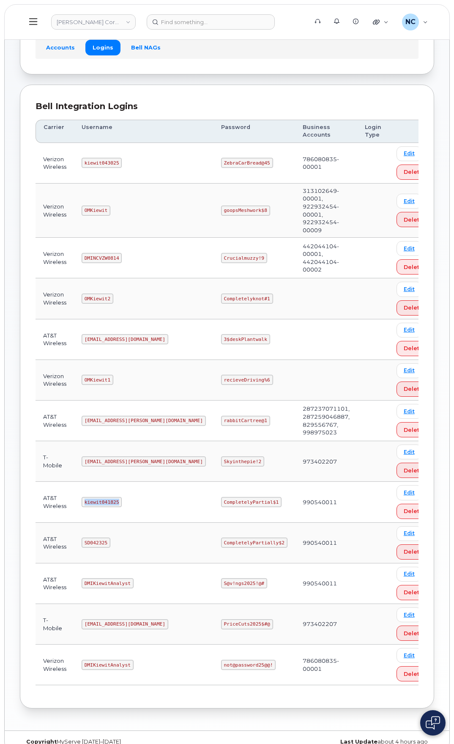
drag, startPoint x: 122, startPoint y: 489, endPoint x: 82, endPoint y: 486, distance: 40.3
click at [82, 486] on td "kiewit041825" at bounding box center [144, 502] width 140 height 41
copy code "kiewit041825"
drag, startPoint x: 246, startPoint y: 500, endPoint x: 232, endPoint y: 487, distance: 18.6
click at [228, 495] on td "CompletelyPartial$1" at bounding box center [255, 502] width 82 height 41
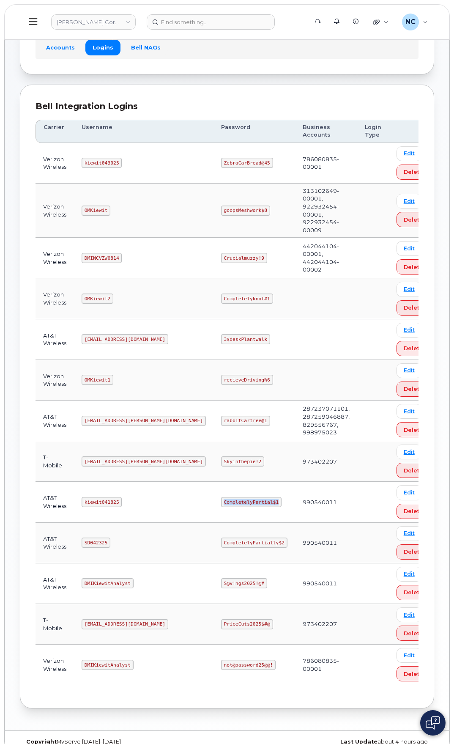
drag, startPoint x: 180, startPoint y: 488, endPoint x: 162, endPoint y: 487, distance: 17.8
click at [162, 523] on tr "AT&T Wireless kiewit041825 CompletelyPartial$1 990540011 Edit Delete" at bounding box center [237, 543] width 403 height 41
copy tr "CompletelyPartial$1"
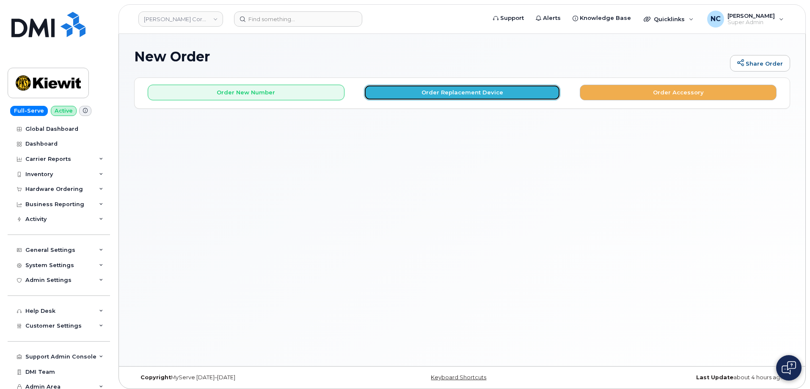
click at [426, 87] on button "Order Replacement Device" at bounding box center [462, 93] width 197 height 16
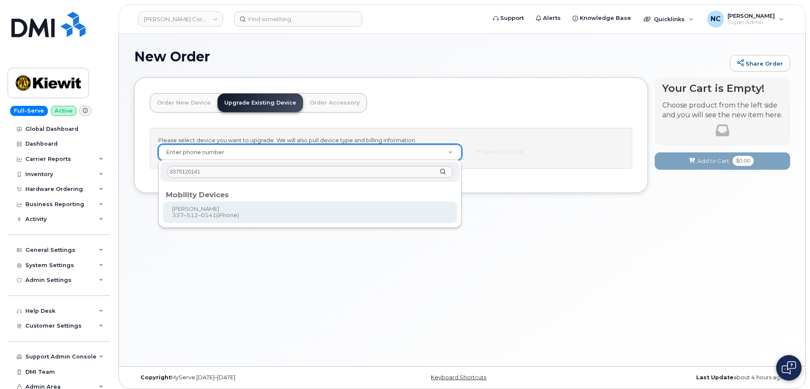
type input "3375120141"
type input "1119329"
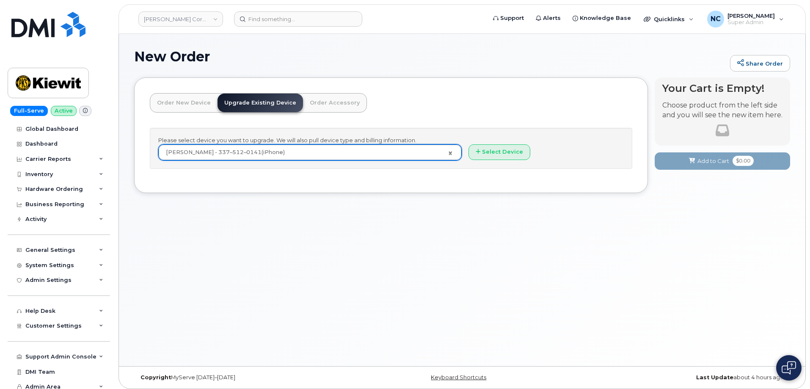
click at [495, 140] on div "Please select device you want to upgrade. We will also pull device type and bil…" at bounding box center [391, 148] width 482 height 41
click at [511, 147] on button "Select Device" at bounding box center [499, 152] width 62 height 16
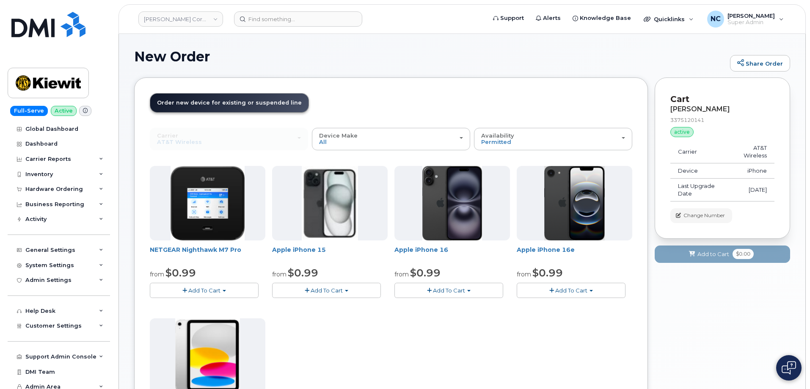
click at [334, 291] on span "Add To Cart" at bounding box center [327, 290] width 32 height 7
click at [336, 316] on link "$729.99 - Full Retail (128GB)" at bounding box center [327, 316] width 106 height 11
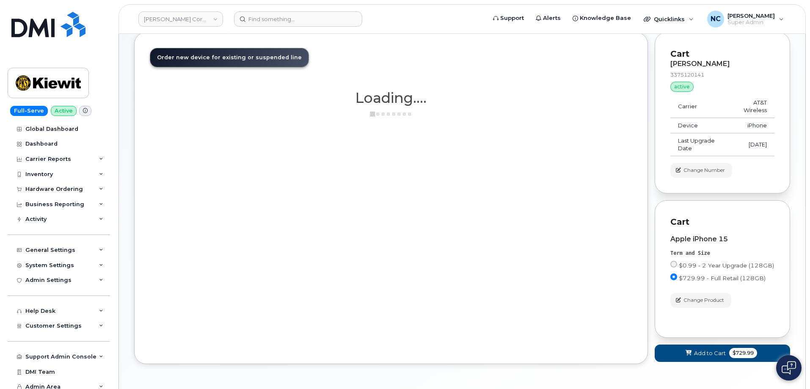
scroll to position [75, 0]
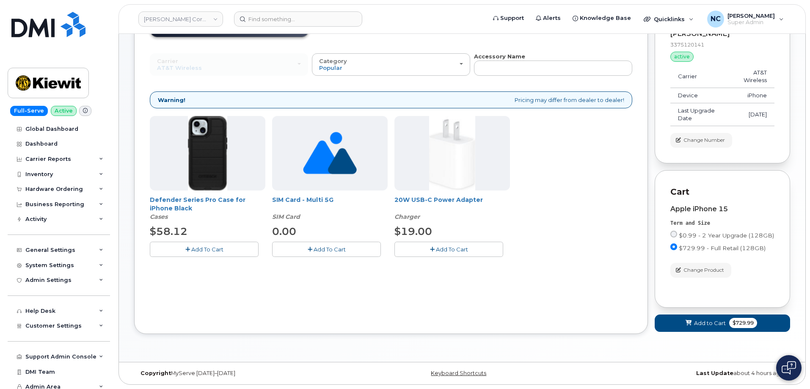
click at [190, 263] on div "Defender Series Pro Case for iPhone Black Cases $58.12 Add To Cart SIM Card - M…" at bounding box center [391, 193] width 482 height 154
click at [208, 246] on span "Add To Cart" at bounding box center [207, 249] width 32 height 7
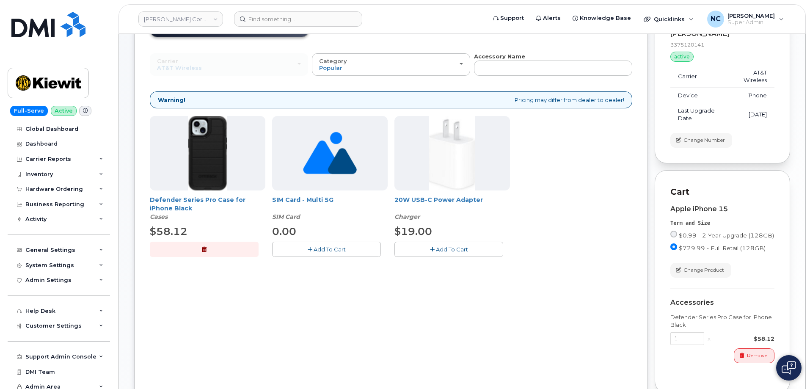
click at [457, 243] on button "Add To Cart" at bounding box center [448, 249] width 109 height 15
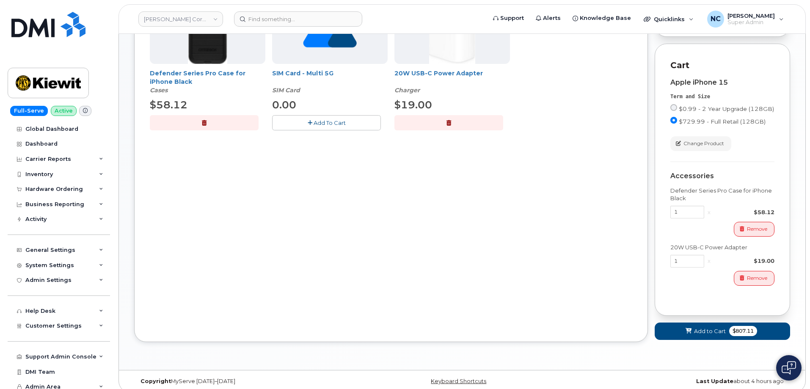
scroll to position [210, 0]
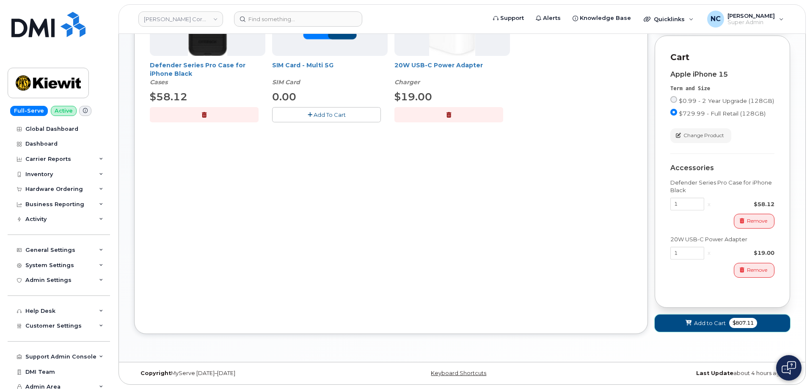
click at [692, 319] on span at bounding box center [689, 323] width 8 height 8
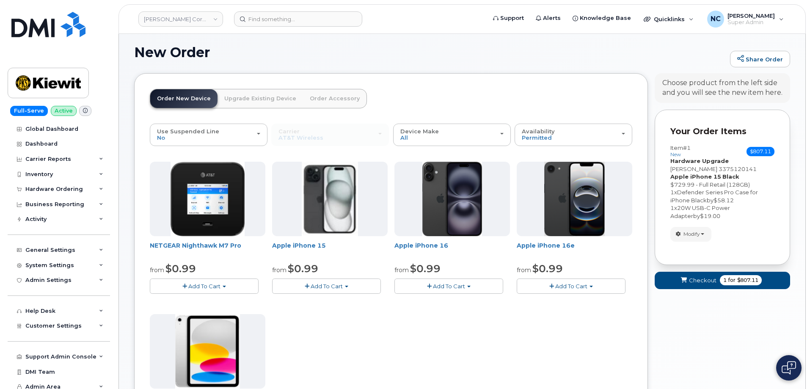
scroll to position [234, 0]
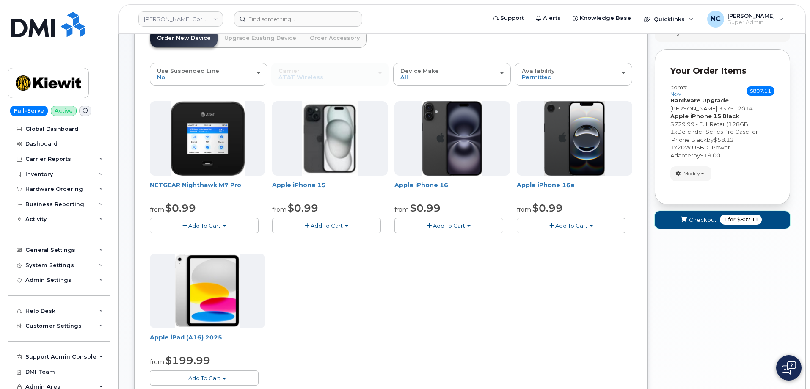
click at [694, 216] on span "Checkout" at bounding box center [703, 220] width 28 height 8
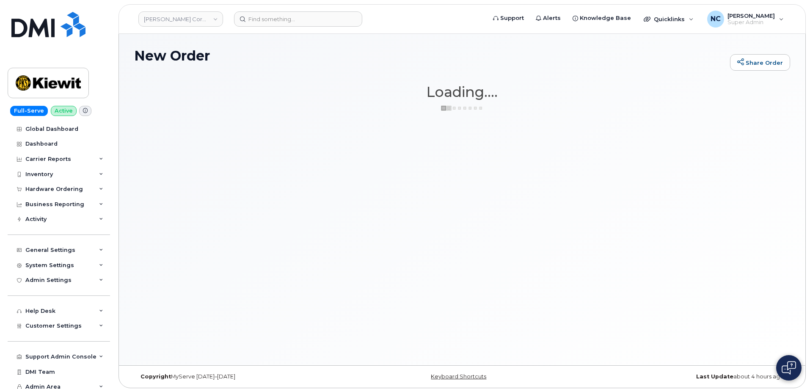
scroll to position [0, 0]
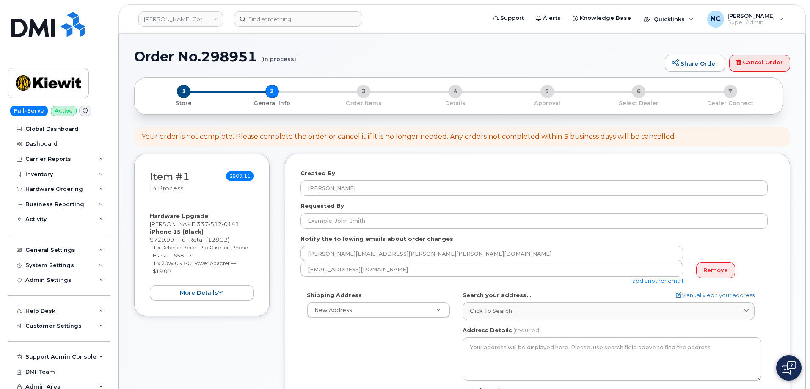
select select
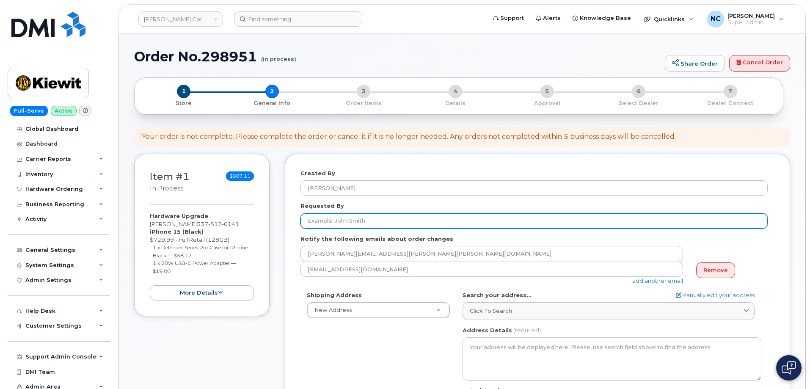
click at [355, 220] on input "Requested By" at bounding box center [533, 220] width 467 height 15
type input "[PERSON_NAME]"
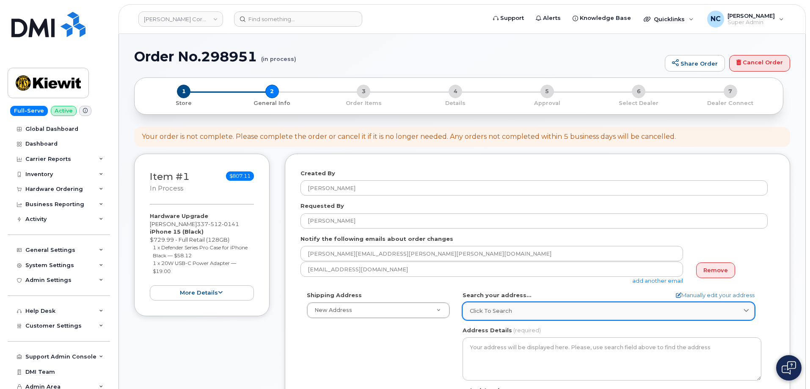
drag, startPoint x: 523, startPoint y: 306, endPoint x: 513, endPoint y: 308, distance: 9.8
click at [523, 306] on link "Click to search" at bounding box center [608, 310] width 292 height 17
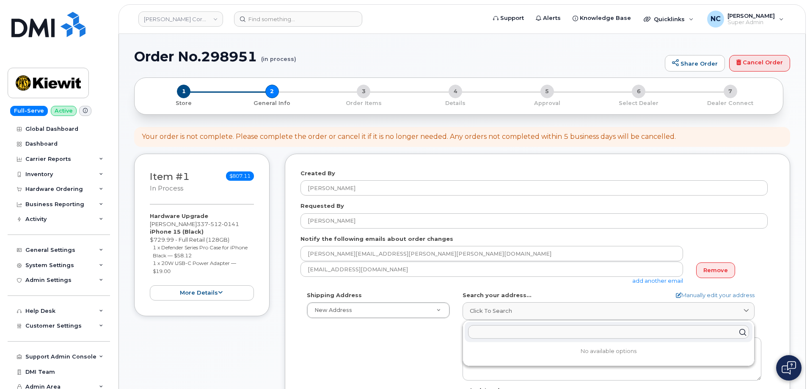
click at [509, 339] on div at bounding box center [609, 332] width 288 height 20
click at [509, 335] on input "text" at bounding box center [608, 332] width 281 height 14
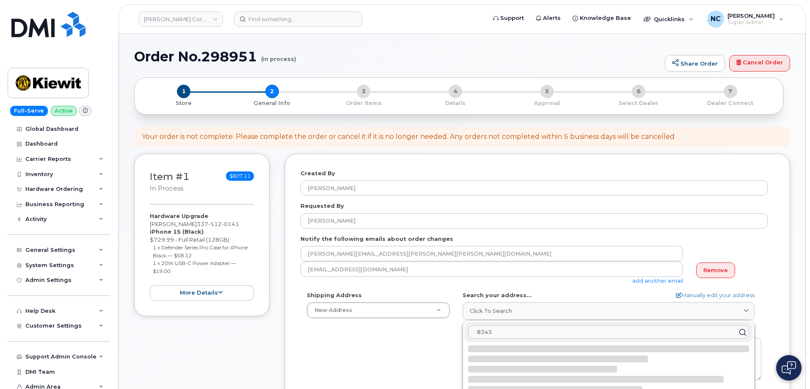
scroll to position [42, 0]
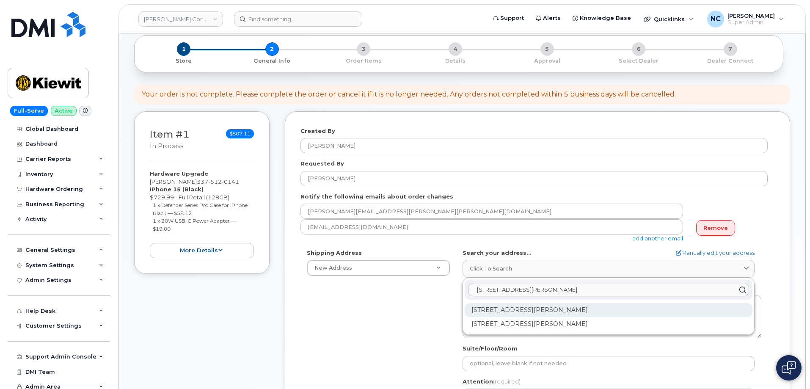
click at [553, 310] on div "8345 Renner Blvd Lenexa KS 66219" at bounding box center [609, 310] width 288 height 14
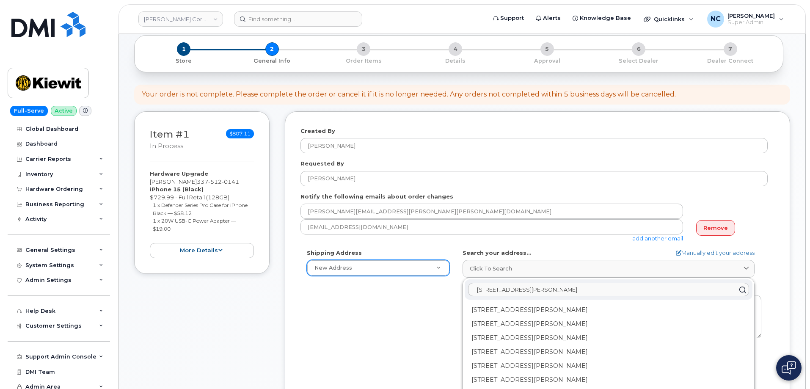
drag, startPoint x: 534, startPoint y: 289, endPoint x: 418, endPoint y: 272, distance: 117.2
click at [489, 290] on input "8345 Renner Blv" at bounding box center [608, 290] width 281 height 14
type input "8"
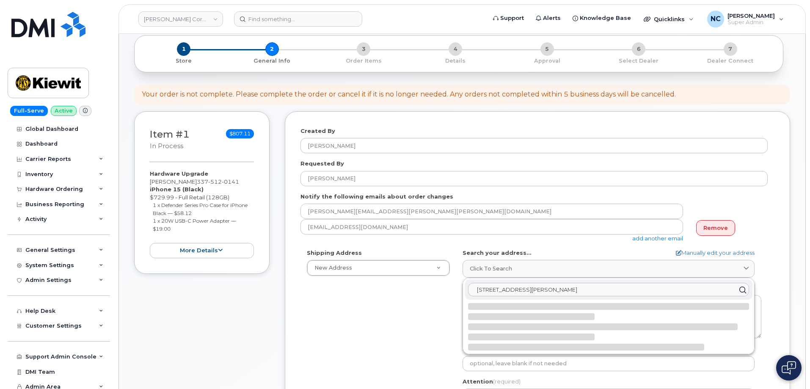
type input "8345 Renner Blvd 3212"
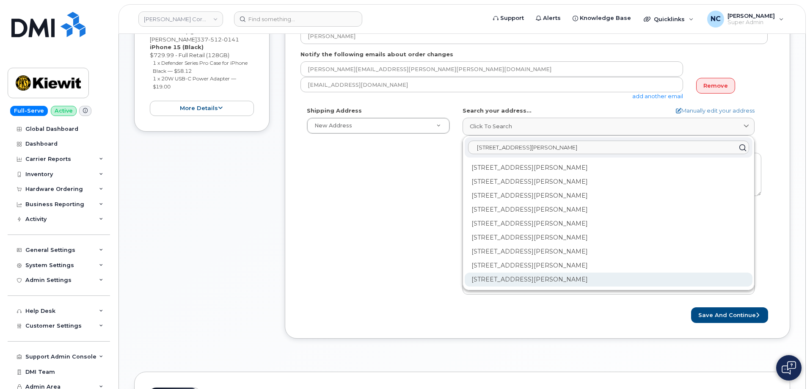
scroll to position [169, 0]
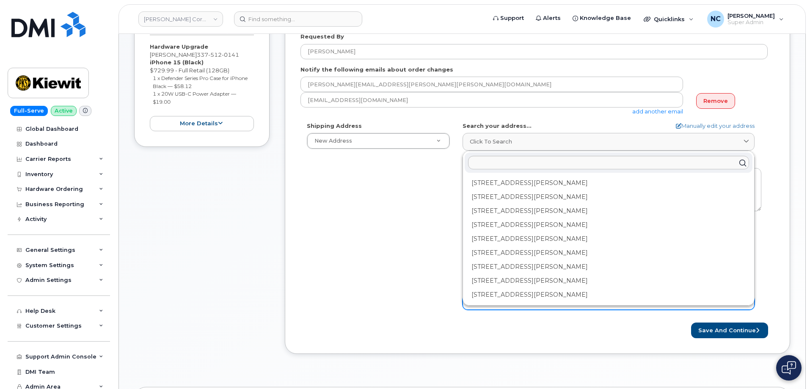
drag, startPoint x: 323, startPoint y: 243, endPoint x: 424, endPoint y: 202, distance: 108.7
click at [322, 242] on div "Shipping Address New Address New Address 4677 Glenforest Dr NE 16301 Texas 249 …" at bounding box center [533, 219] width 467 height 194
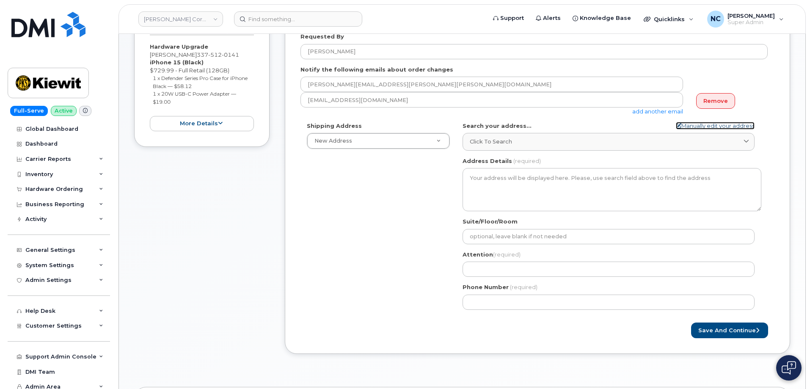
drag, startPoint x: 674, startPoint y: 129, endPoint x: 694, endPoint y: 124, distance: 19.9
click at [676, 129] on link "Manually edit your address" at bounding box center [715, 126] width 79 height 8
select select
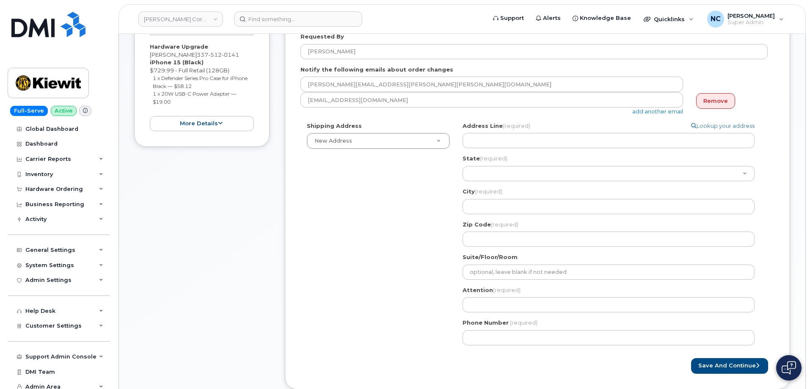
click at [709, 121] on form "Created By Nicholas Capella Requested By Ron Knight Notify the following emails…" at bounding box center [537, 187] width 474 height 374
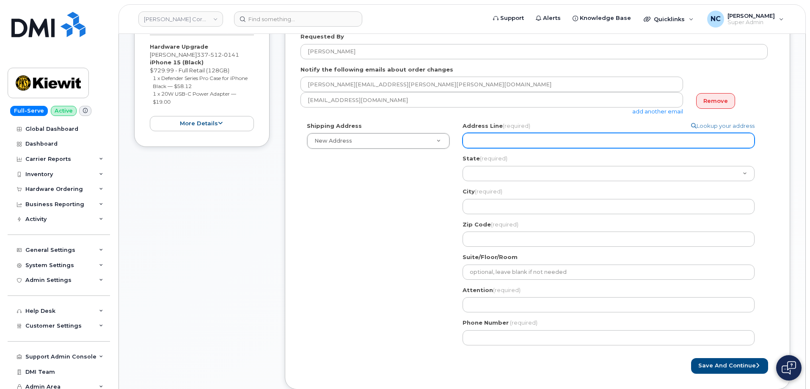
click at [506, 135] on input "Address Line (required)" at bounding box center [608, 140] width 292 height 15
paste input "8345 Renner Blvd 3212"
select select
type input "8345 Renner Blvd 3212"
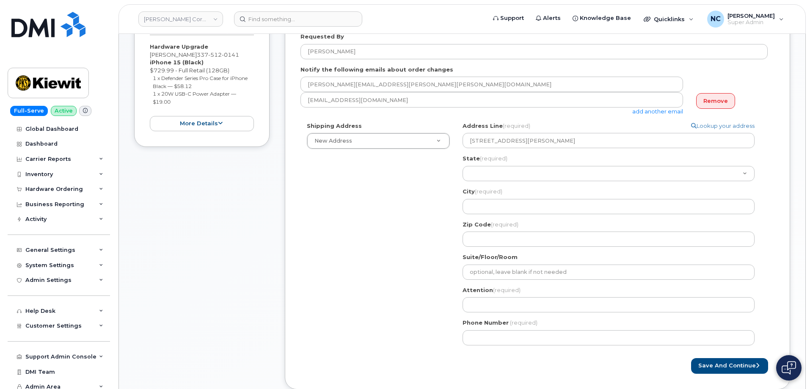
click at [546, 123] on div "Address Line (required) Lookup your address 8345 Renner Blvd 3212" at bounding box center [611, 135] width 299 height 27
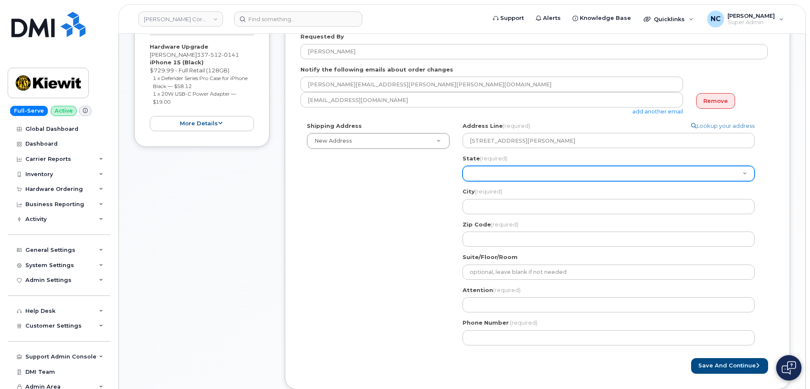
click at [504, 170] on select "Alabama Alaska American Samoa Arizona Arkansas California Colorado Connecticut …" at bounding box center [608, 173] width 292 height 15
select select "KS"
click at [462, 166] on select "Alabama Alaska American Samoa Arizona Arkansas California Colorado Connecticut …" at bounding box center [608, 173] width 292 height 15
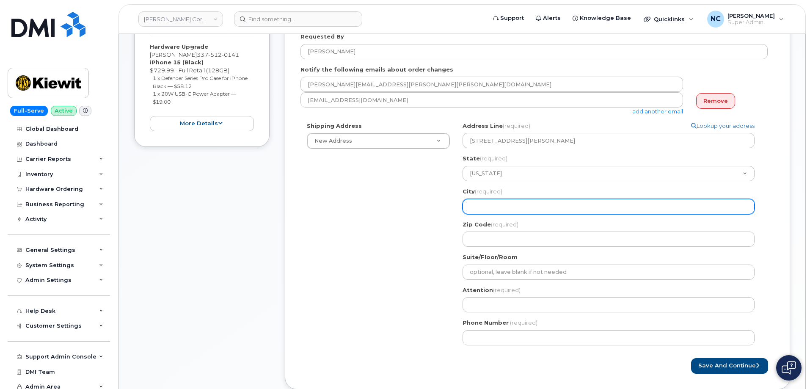
click at [497, 203] on input "City (required)" at bounding box center [608, 206] width 292 height 15
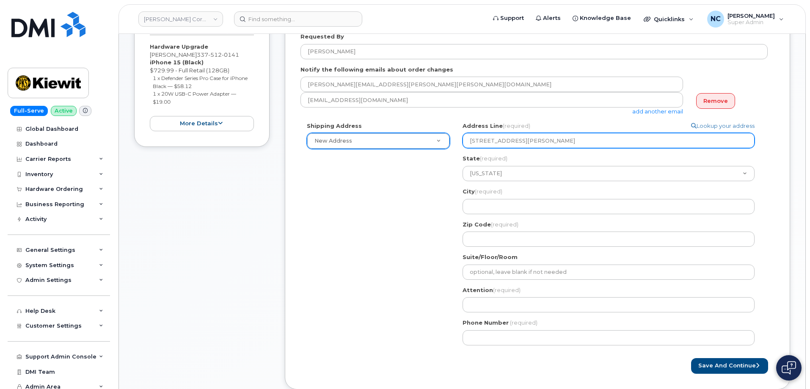
drag, startPoint x: 549, startPoint y: 139, endPoint x: 396, endPoint y: 139, distance: 152.7
click at [398, 139] on div "Shipping Address New Address New Address 4677 Glenforest Dr NE 16301 Texas 249 …" at bounding box center [533, 237] width 467 height 230
click at [564, 137] on input "8345 Renner Blvd 3212" at bounding box center [608, 140] width 292 height 15
drag, startPoint x: 550, startPoint y: 143, endPoint x: 379, endPoint y: 143, distance: 171.8
click at [379, 143] on div "Shipping Address New Address New Address 4677 Glenforest Dr NE 16301 Texas 249 …" at bounding box center [533, 237] width 467 height 230
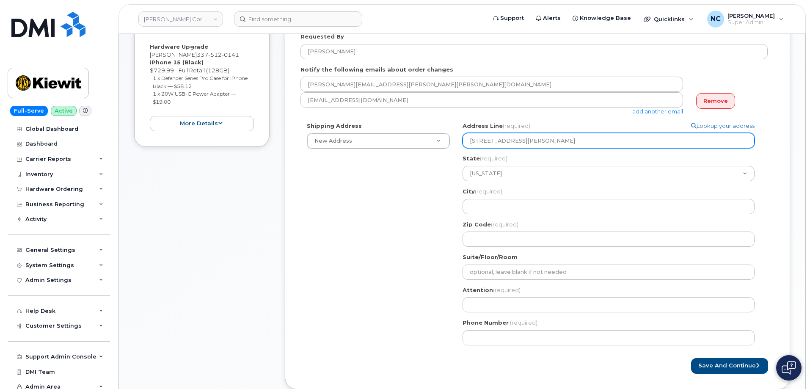
paste input "#3212Lenexa, KS 66219"
select select
type input "8345 Renner Blvd #3212Lenexa, KS 66219"
drag, startPoint x: 541, startPoint y: 139, endPoint x: 561, endPoint y: 143, distance: 20.6
click at [561, 143] on input "8345 Renner Blvd #3212Lenexa, KS 66219" at bounding box center [608, 140] width 292 height 15
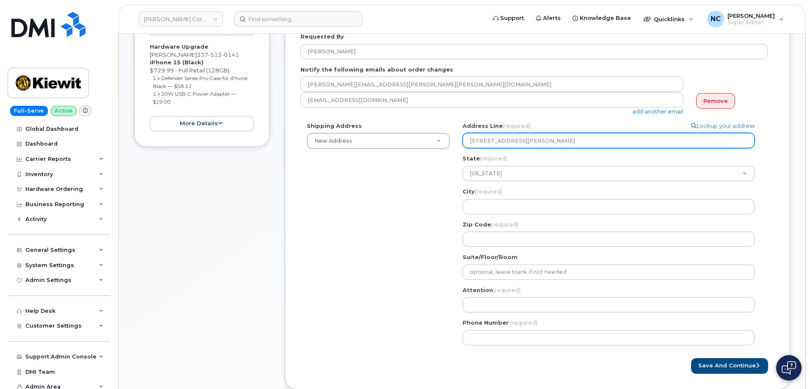
select select
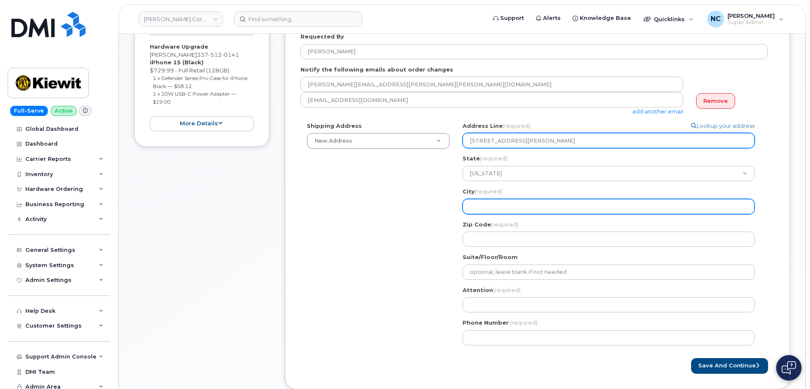
type input "8345 Renner Blvd #3212 KS 66219"
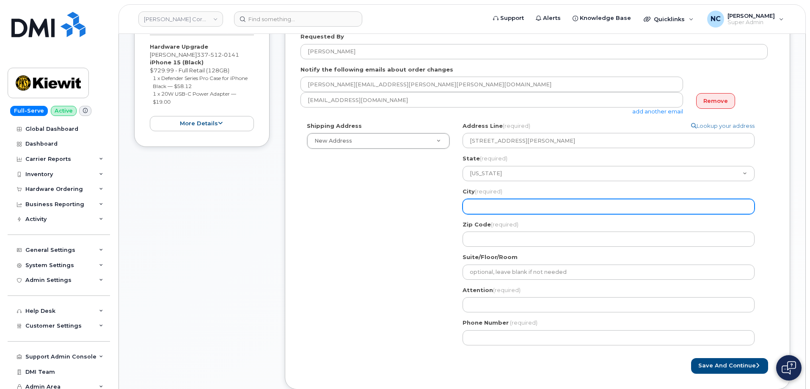
click at [507, 206] on input "City (required)" at bounding box center [608, 206] width 292 height 15
paste input "Lenexa,"
select select
type input "Lenexa,"
select select
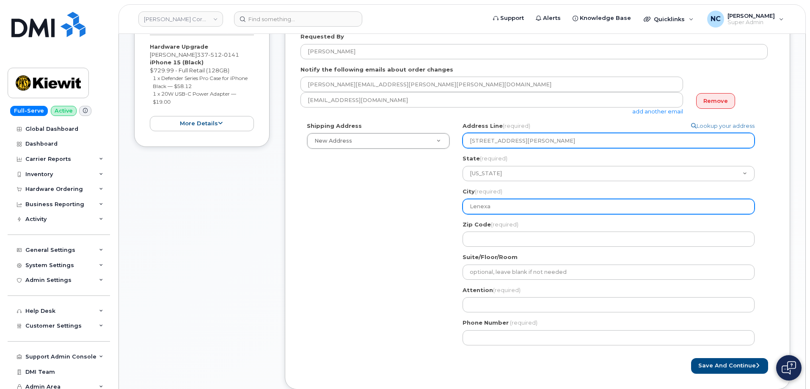
type input "Lenexa"
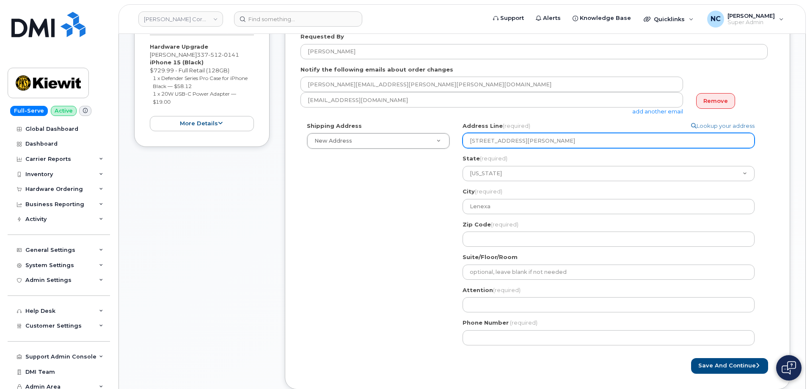
drag, startPoint x: 542, startPoint y: 139, endPoint x: 550, endPoint y: 140, distance: 8.1
click at [550, 140] on input "8345 Renner Blvd #3212 KS 66219" at bounding box center [608, 140] width 292 height 15
select select
type input "8345 Renner Blvd #3212 66219"
select select
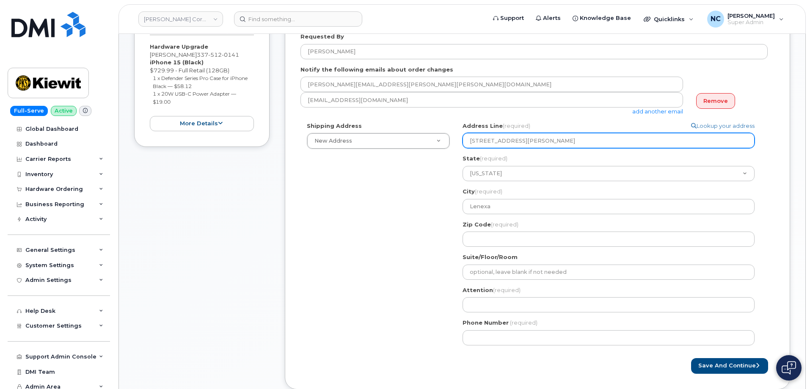
type input "8345 Renner Blvd #3212 66219"
drag, startPoint x: 577, startPoint y: 140, endPoint x: 542, endPoint y: 145, distance: 35.0
click at [542, 145] on input "8345 Renner Blvd #3212 66219" at bounding box center [608, 140] width 292 height 15
select select
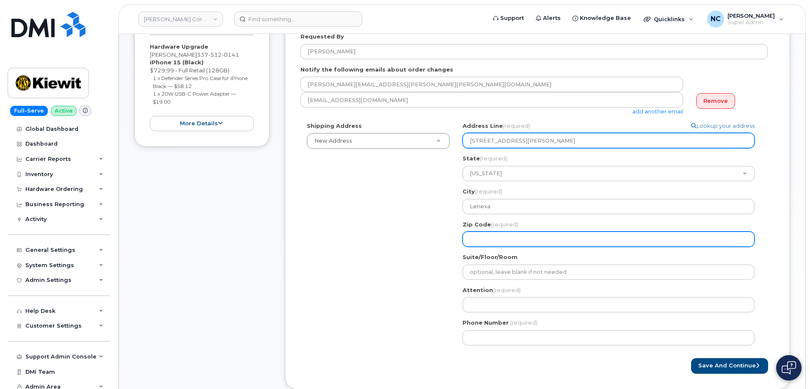
type input "8345 Renner Blvd #3212"
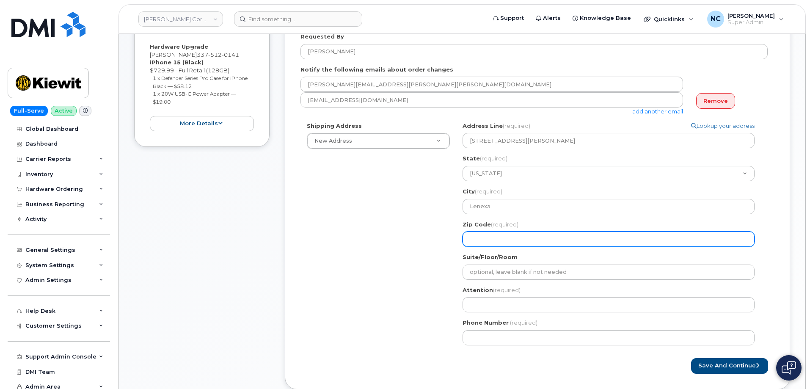
click at [500, 238] on input "Zip Code (required)" at bounding box center [608, 238] width 292 height 15
paste input "66219"
select select
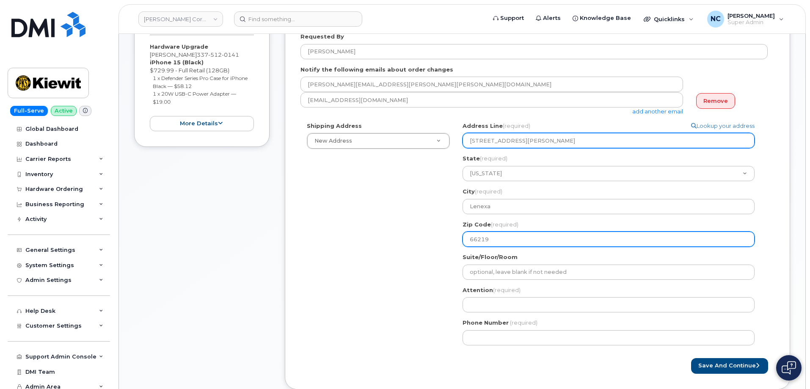
type input "66219"
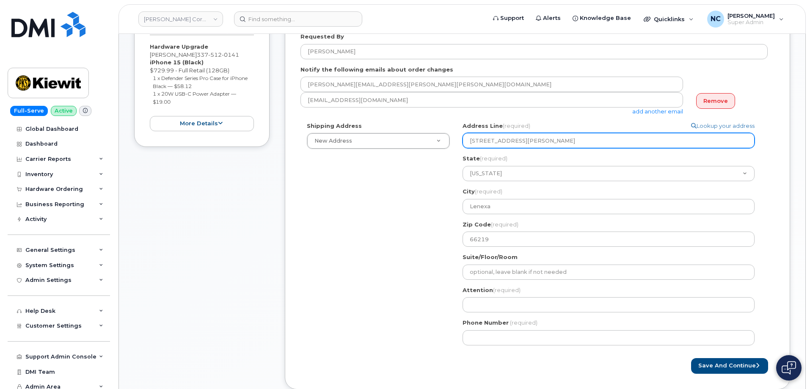
click at [548, 145] on input "8345 Renner Blvd #3212" at bounding box center [608, 140] width 292 height 15
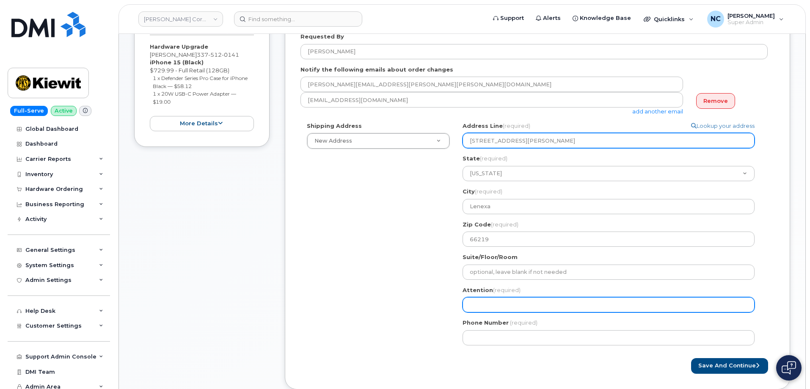
type input "8345 Renner Blvd #3212"
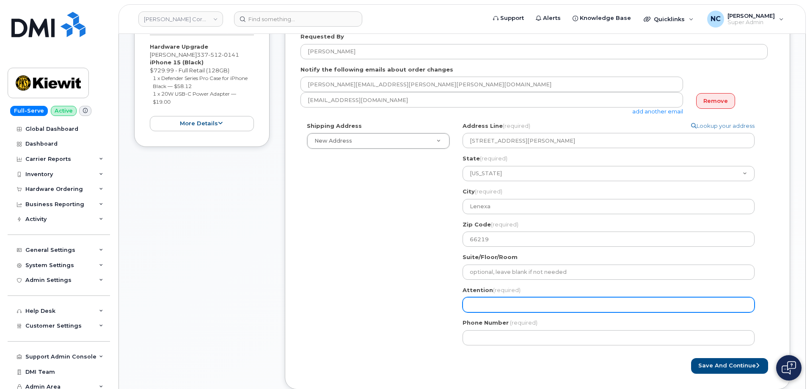
click at [511, 305] on input "Attention (required)" at bounding box center [608, 304] width 292 height 15
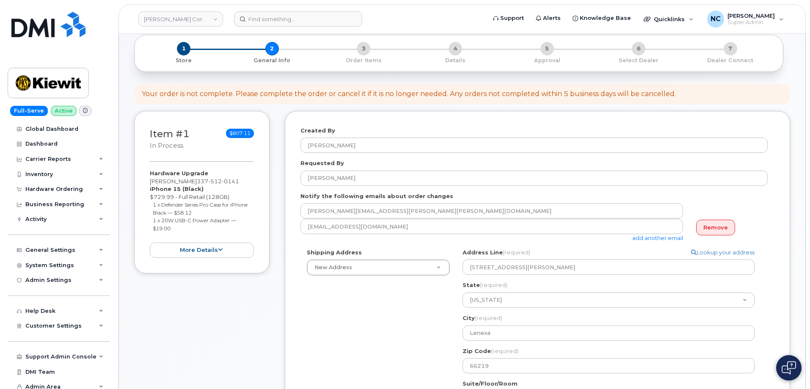
scroll to position [42, 0]
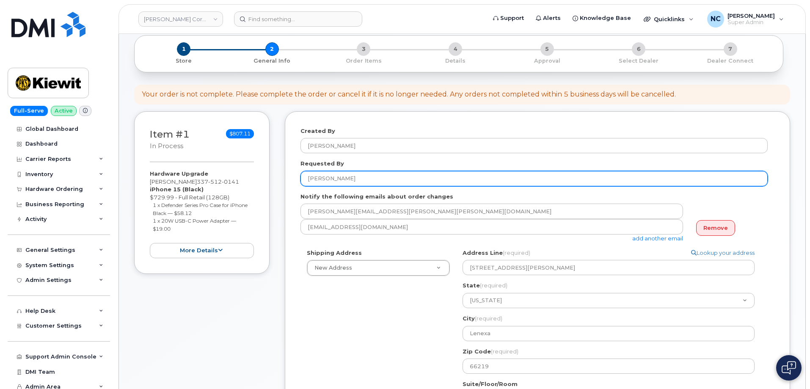
click at [366, 177] on input "[PERSON_NAME]" at bounding box center [533, 178] width 467 height 15
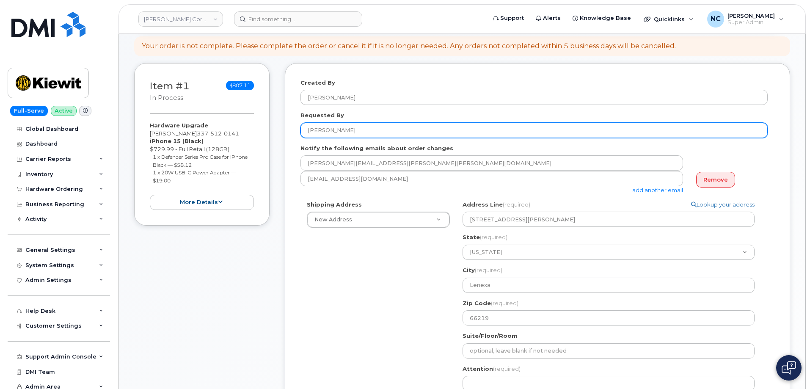
scroll to position [169, 0]
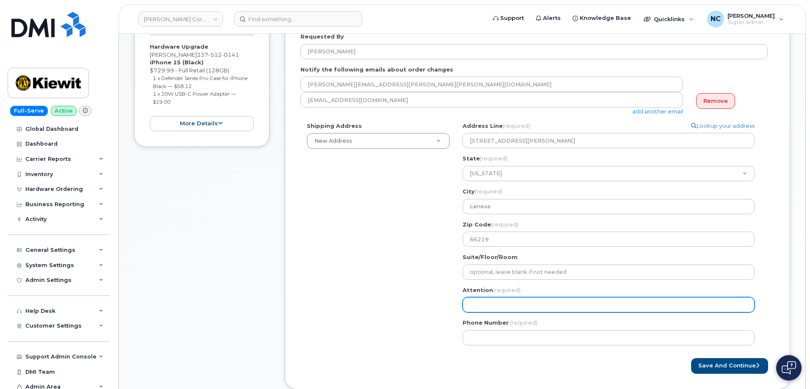
click at [507, 300] on input "Attention (required)" at bounding box center [608, 304] width 292 height 15
paste input "[PERSON_NAME]"
select select
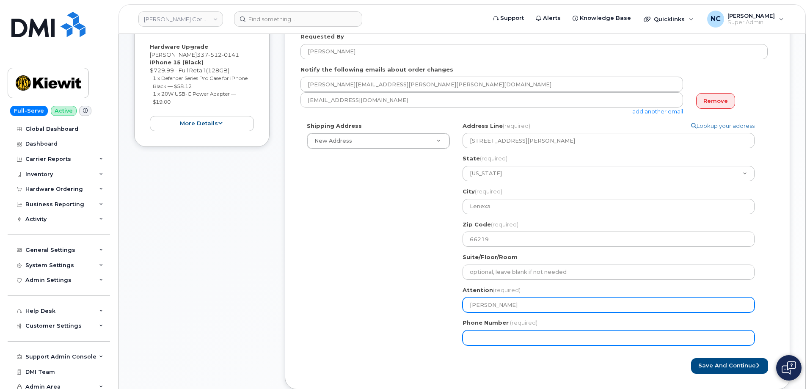
type input "[PERSON_NAME]"
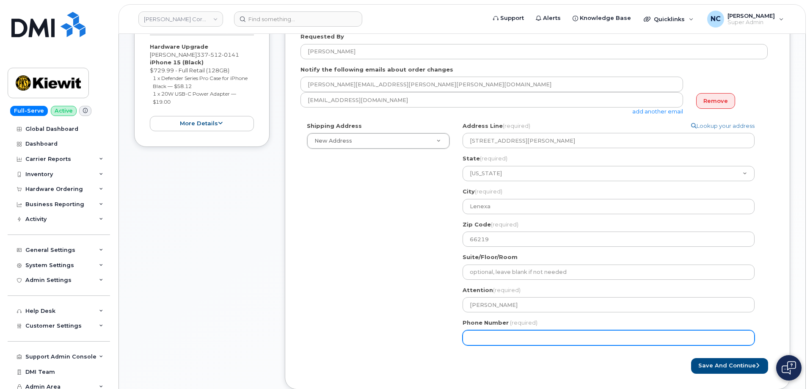
click at [482, 330] on input "Phone Number" at bounding box center [608, 337] width 292 height 15
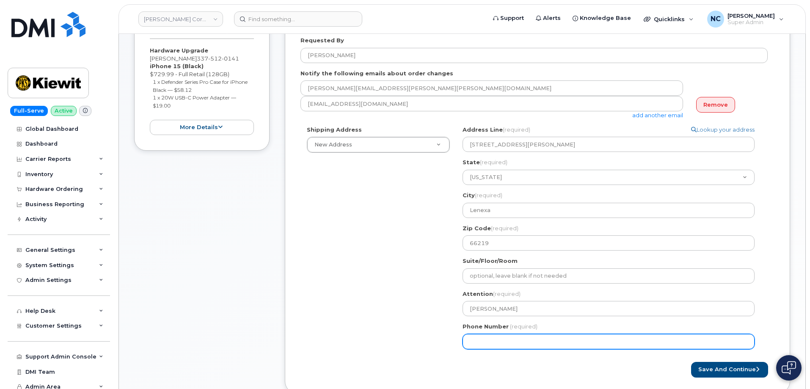
scroll to position [212, 0]
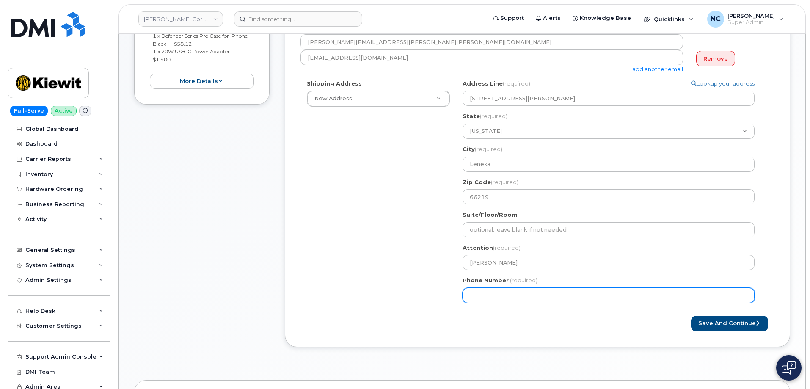
paste input "509945012"
drag, startPoint x: 484, startPoint y: 295, endPoint x: 490, endPoint y: 297, distance: 6.6
click at [484, 295] on input "Phone Number" at bounding box center [608, 295] width 292 height 15
drag, startPoint x: 493, startPoint y: 295, endPoint x: 542, endPoint y: 295, distance: 48.2
click at [497, 295] on input "Phone Number" at bounding box center [608, 295] width 292 height 15
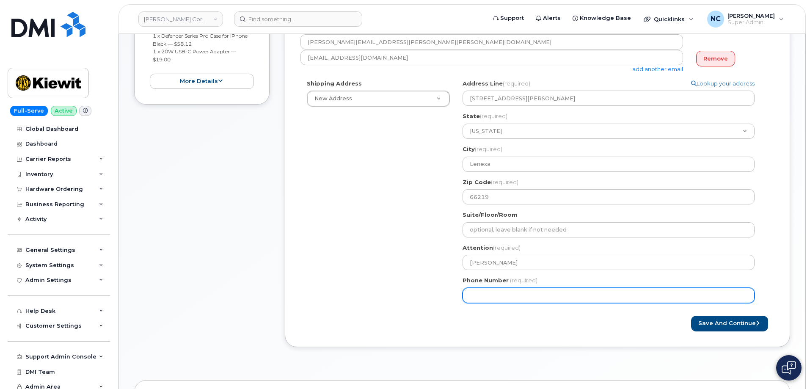
type input "509945012"
select select
type input "5099456012"
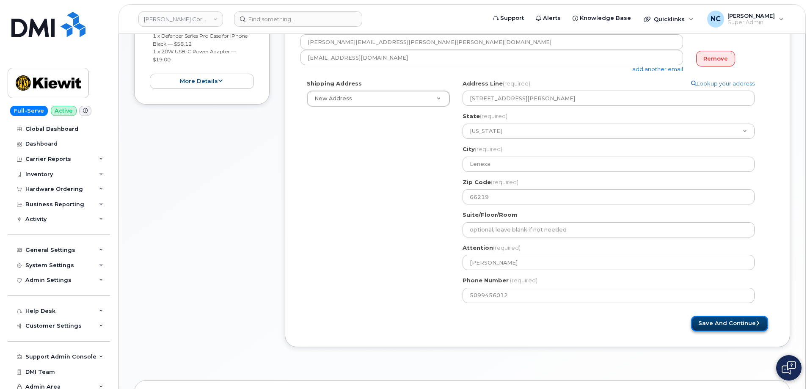
click at [732, 321] on button "Save and Continue" at bounding box center [729, 324] width 77 height 16
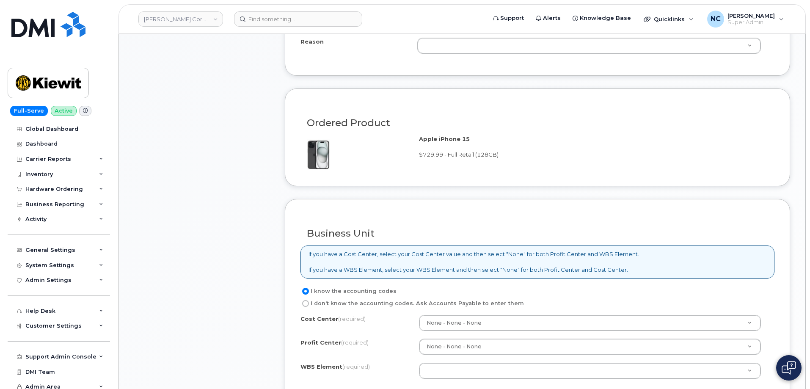
scroll to position [550, 0]
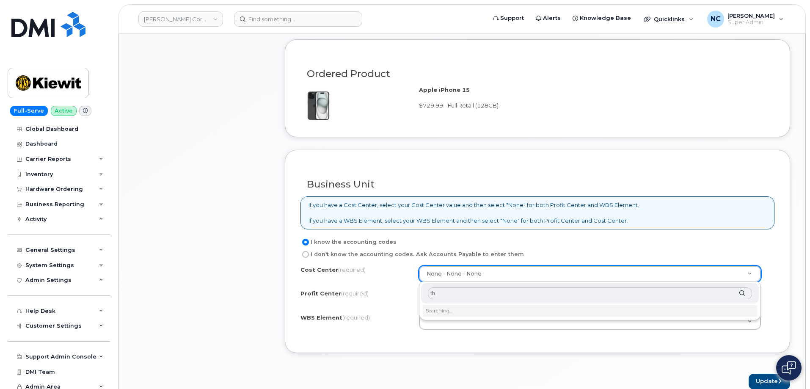
type input "t"
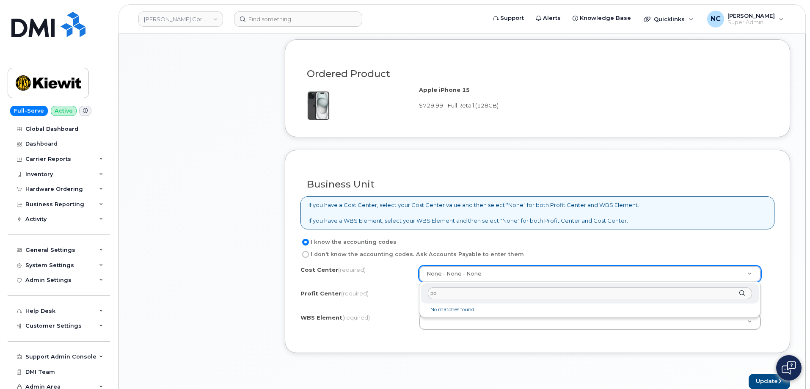
type input "p"
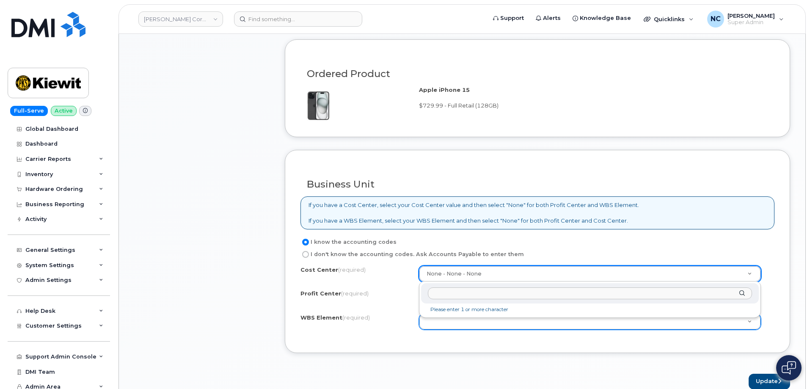
drag, startPoint x: 378, startPoint y: 346, endPoint x: 428, endPoint y: 325, distance: 54.0
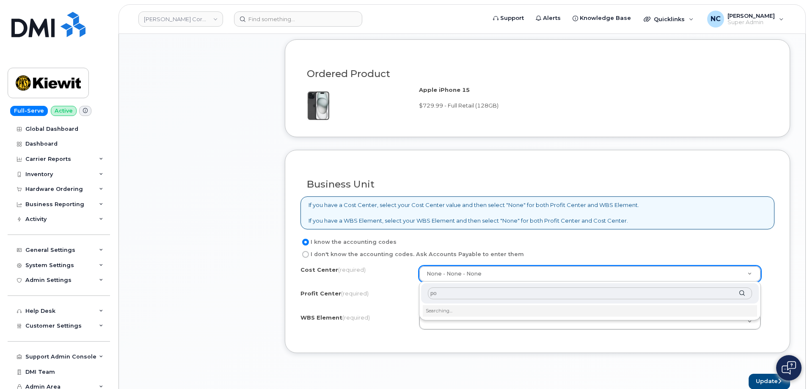
type input "p"
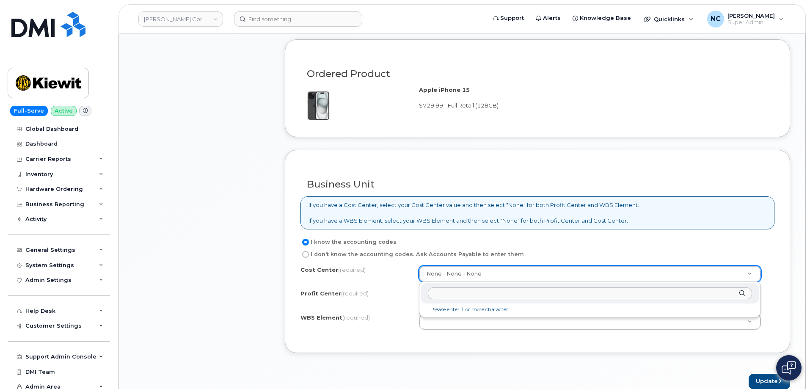
type input "i"
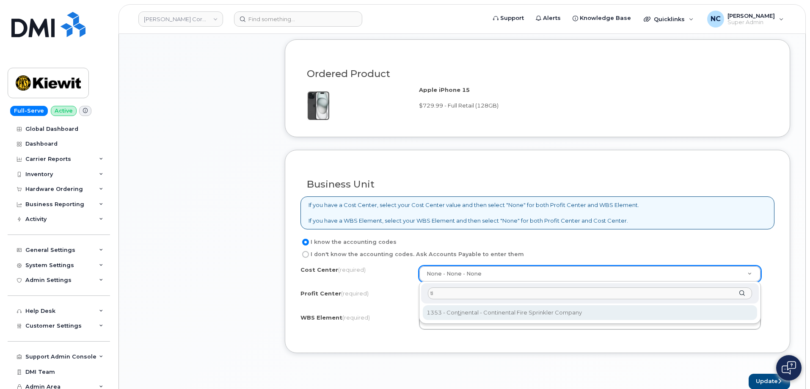
type input "t"
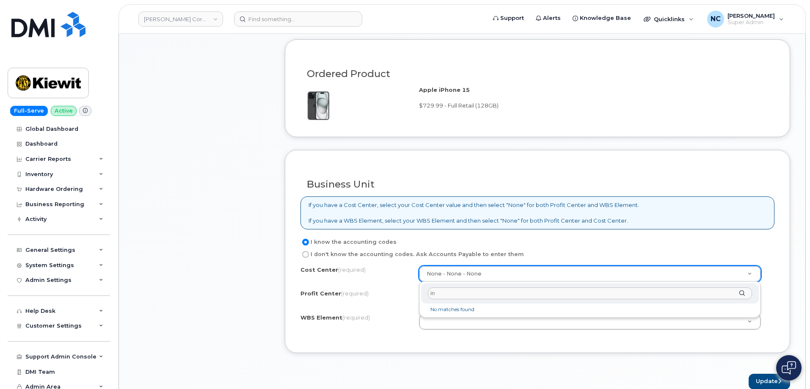
type input "i"
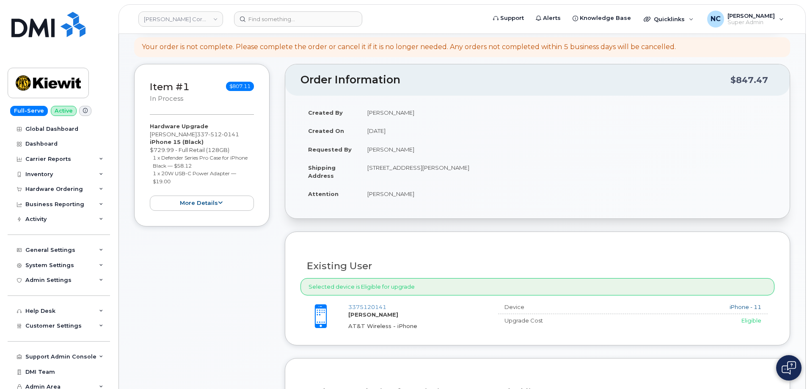
scroll to position [85, 0]
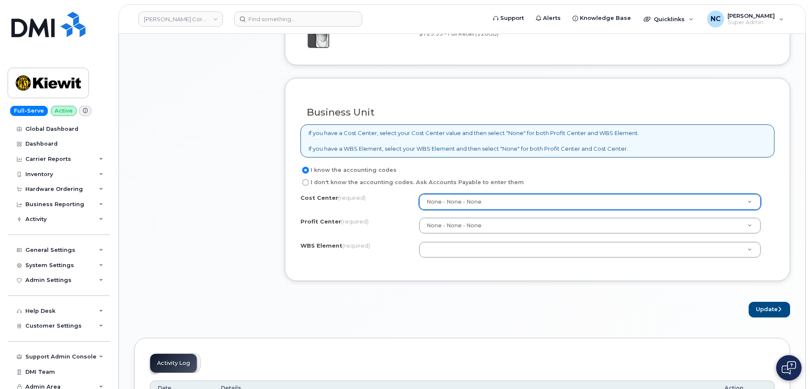
drag, startPoint x: 368, startPoint y: 312, endPoint x: 363, endPoint y: 321, distance: 10.4
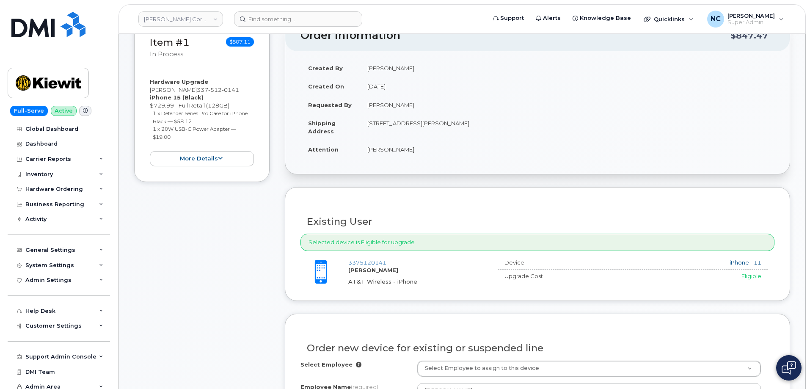
scroll to position [0, 0]
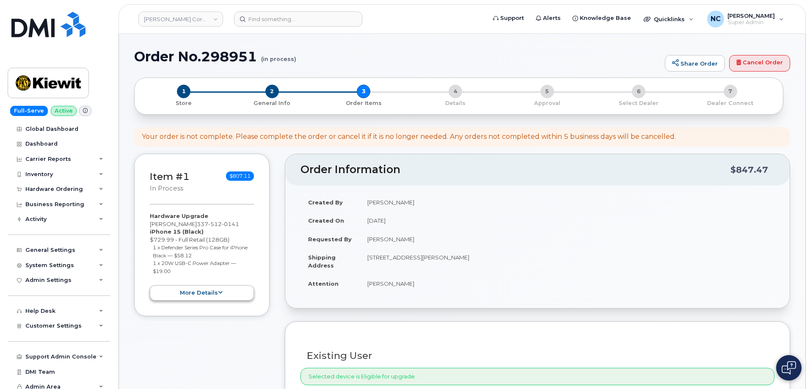
drag, startPoint x: 197, startPoint y: 303, endPoint x: 199, endPoint y: 293, distance: 10.8
click at [196, 303] on div "Item #1 in process $807.11 Hardware Upgrade [PERSON_NAME] [PHONE_NUMBER] iPhone…" at bounding box center [201, 235] width 135 height 163
click at [199, 292] on button "more details" at bounding box center [202, 293] width 104 height 16
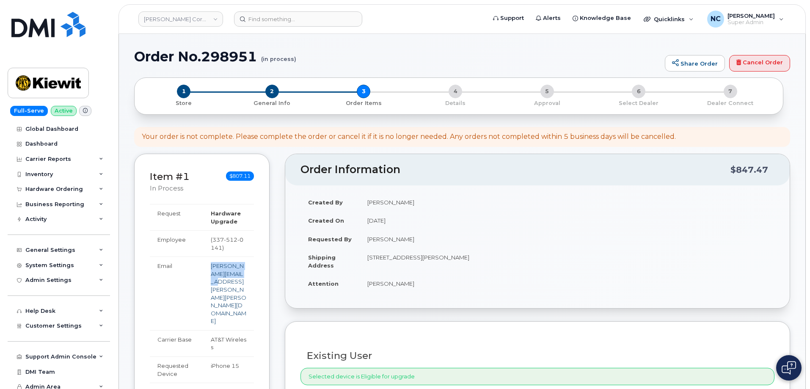
drag, startPoint x: 243, startPoint y: 284, endPoint x: 211, endPoint y: 264, distance: 38.4
click at [210, 264] on td "[PERSON_NAME][EMAIL_ADDRESS][PERSON_NAME][PERSON_NAME][DOMAIN_NAME]" at bounding box center [228, 293] width 51 height 74
copy link "[PERSON_NAME][EMAIL_ADDRESS][PERSON_NAME][PERSON_NAME][DOMAIN_NAME]"
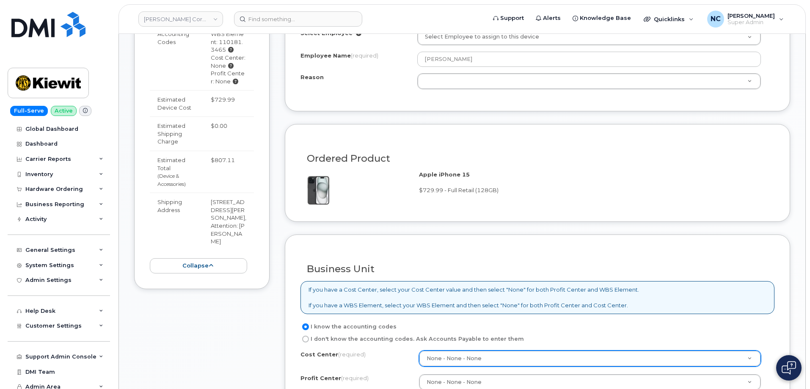
scroll to position [677, 0]
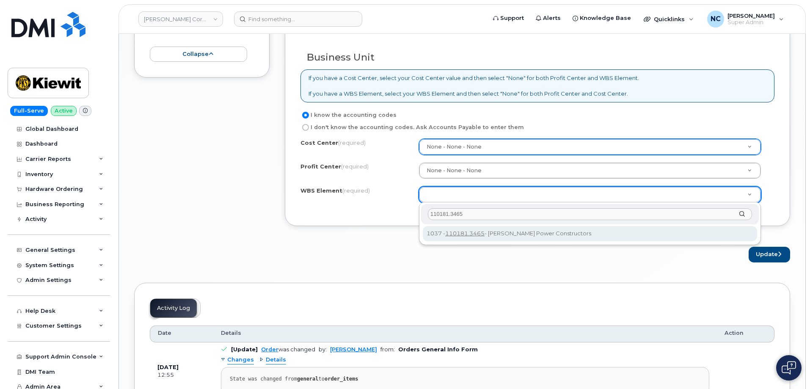
type input "110181.3465"
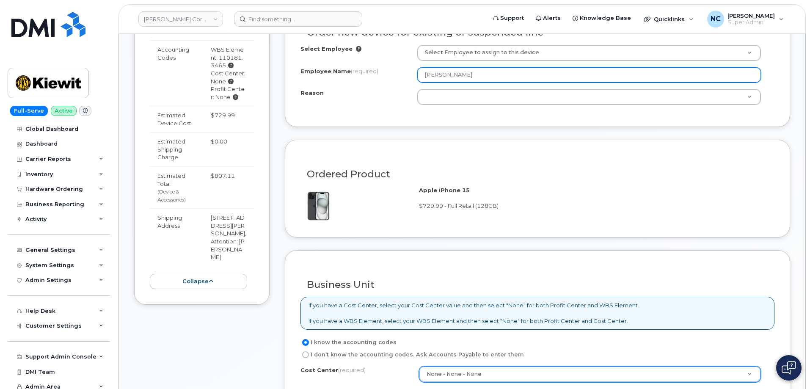
scroll to position [339, 0]
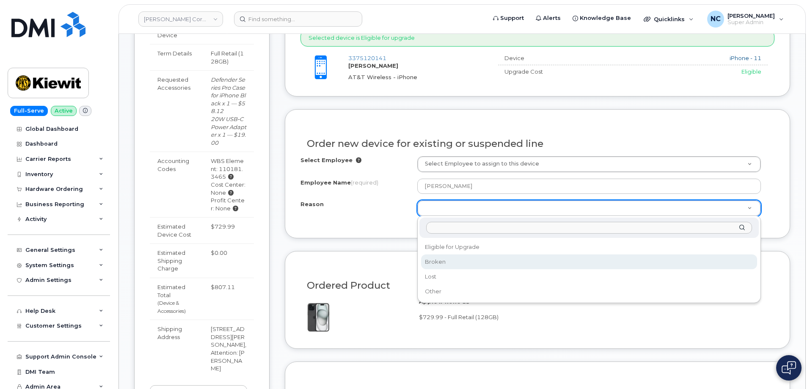
select select "broken"
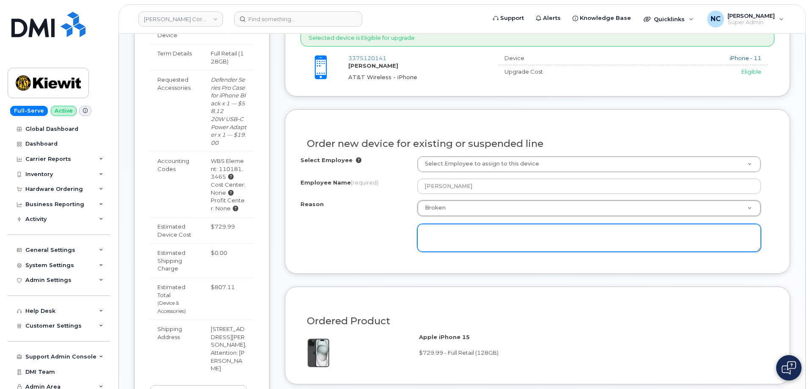
click at [440, 235] on textarea at bounding box center [589, 238] width 344 height 28
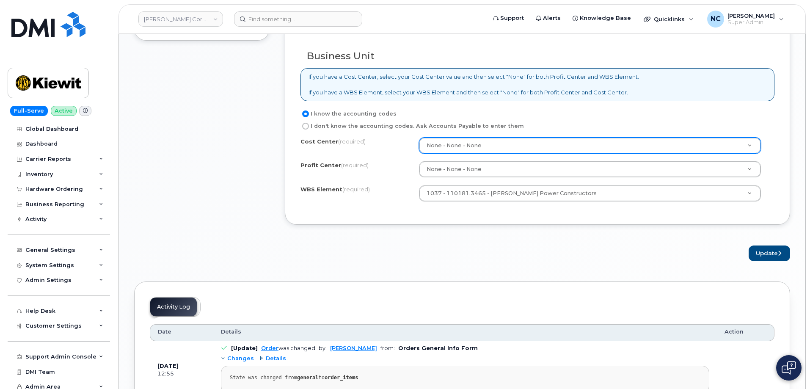
scroll to position [719, 0]
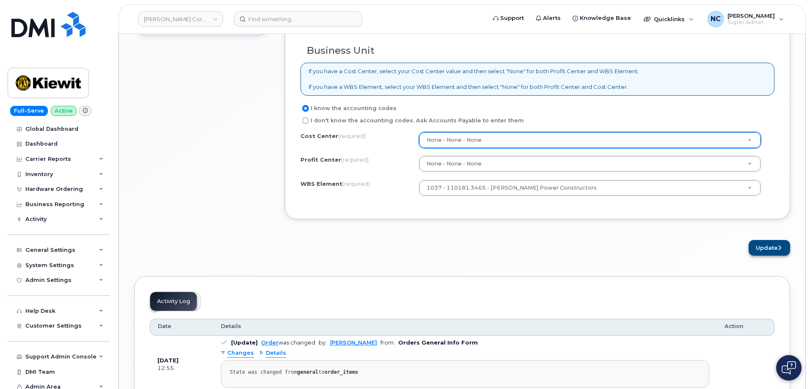
type textarea "Phone took fall damage; shattered."
click at [763, 245] on button "Update" at bounding box center [769, 248] width 41 height 16
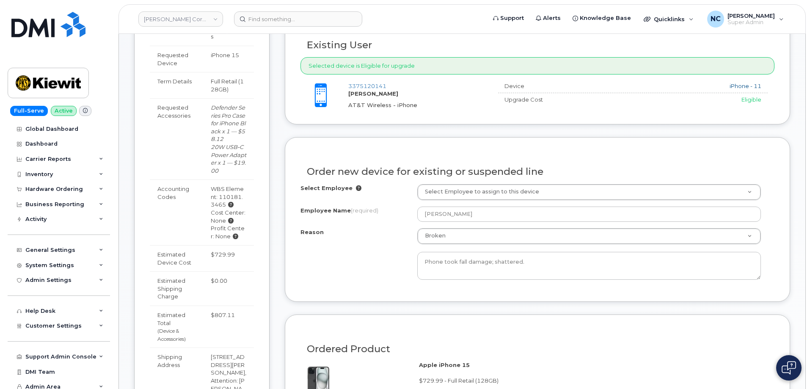
scroll to position [296, 0]
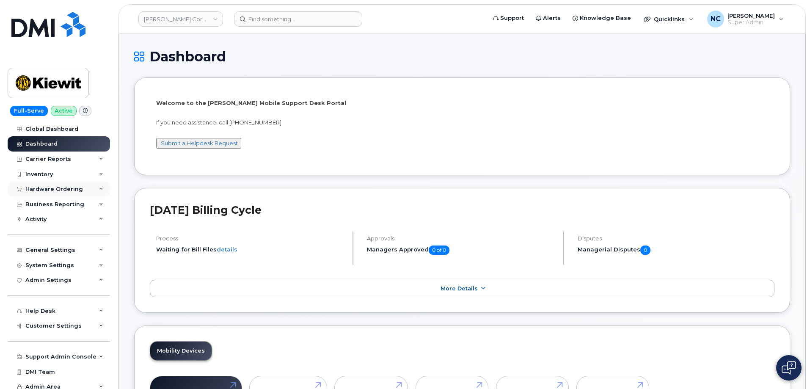
click at [78, 190] on div "Hardware Ordering" at bounding box center [54, 189] width 58 height 7
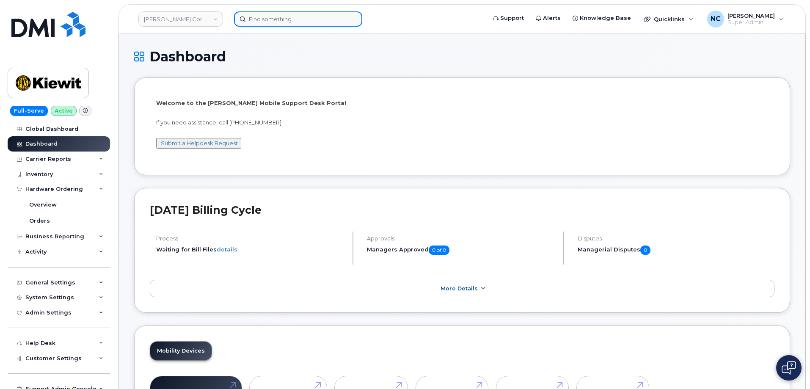
click at [271, 24] on input at bounding box center [298, 18] width 128 height 15
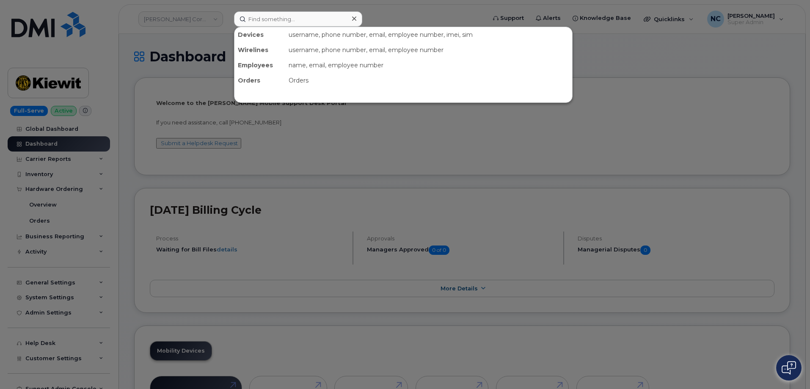
click at [298, 29] on div "username, phone number, email, employee number, imei, sim" at bounding box center [428, 34] width 287 height 15
click at [295, 19] on input at bounding box center [298, 18] width 128 height 15
paste input "[PERSON_NAME][EMAIL_ADDRESS][PERSON_NAME][PERSON_NAME][DOMAIN_NAME]"
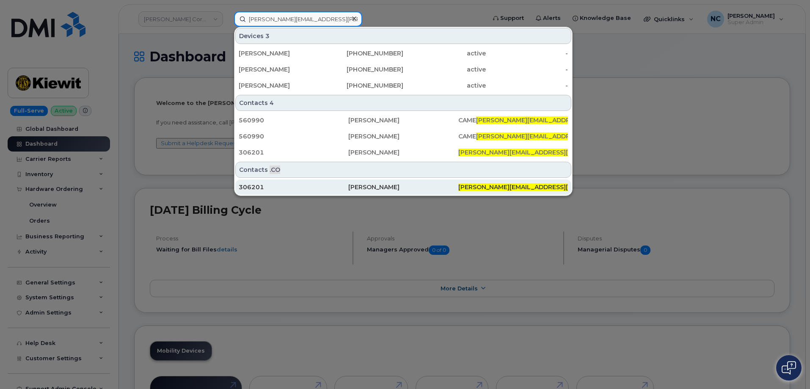
type input "[PERSON_NAME][EMAIL_ADDRESS][PERSON_NAME][PERSON_NAME][DOMAIN_NAME]"
click at [327, 184] on div "306201" at bounding box center [294, 187] width 110 height 8
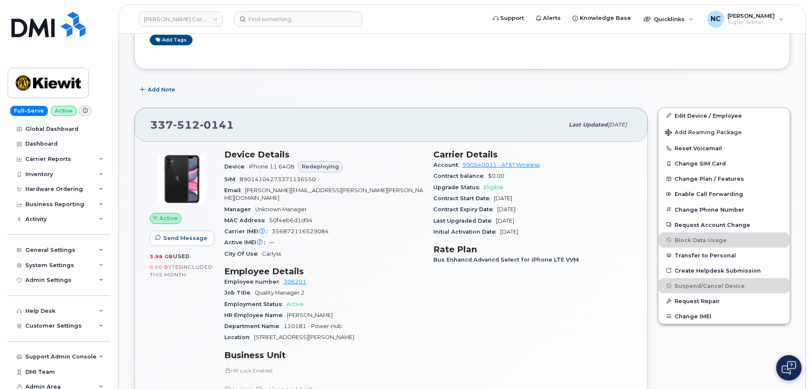
scroll to position [127, 0]
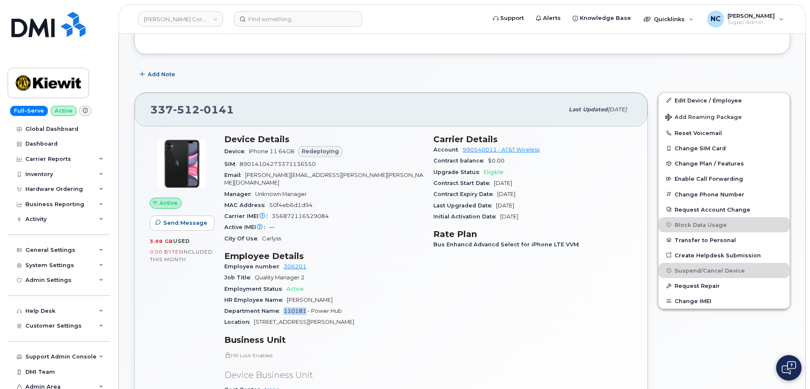
drag, startPoint x: 306, startPoint y: 305, endPoint x: 284, endPoint y: 305, distance: 22.4
click at [284, 308] on span "110181 - Power Hub" at bounding box center [312, 311] width 58 height 6
copy span "110181"
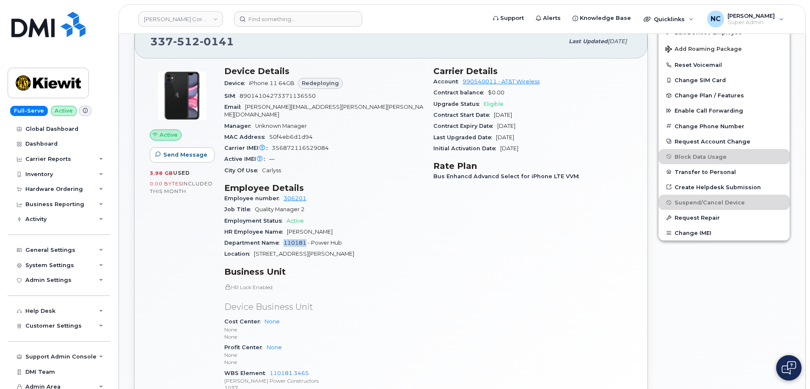
scroll to position [296, 0]
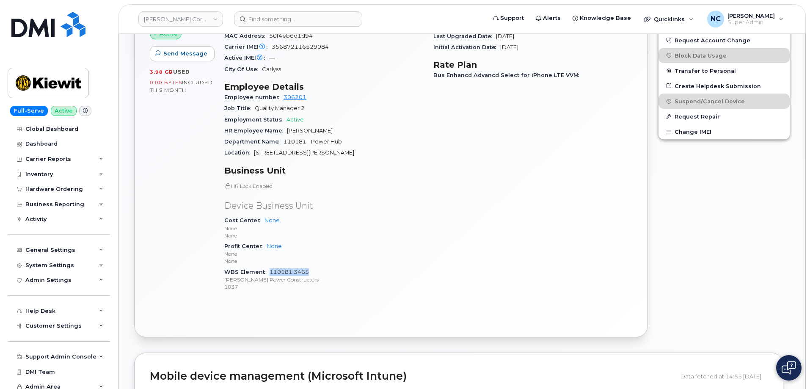
drag, startPoint x: 320, startPoint y: 265, endPoint x: 270, endPoint y: 267, distance: 50.0
click at [270, 267] on div "WBS Element 110181.3465 [PERSON_NAME] Power Constructors 1037" at bounding box center [323, 280] width 199 height 26
copy link "110181.3465"
click at [272, 19] on input at bounding box center [298, 18] width 128 height 15
paste input "[PHONE_NUMBER]"
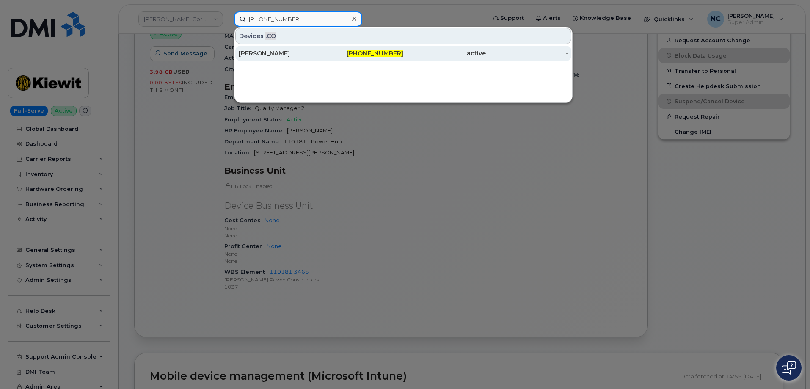
type input "[PHONE_NUMBER]"
click at [284, 53] on div "[PERSON_NAME]" at bounding box center [280, 53] width 83 height 8
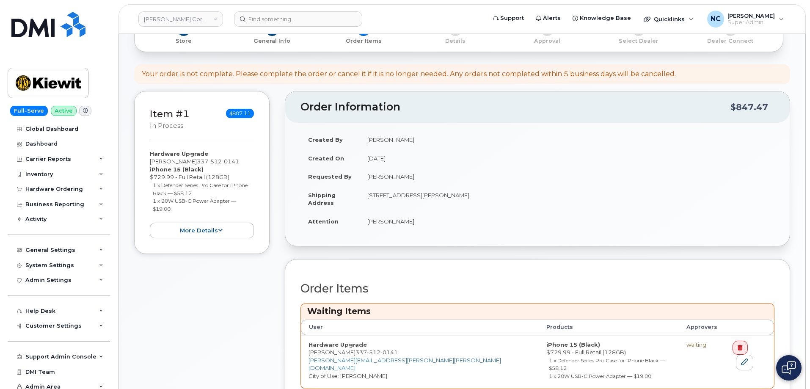
scroll to position [212, 0]
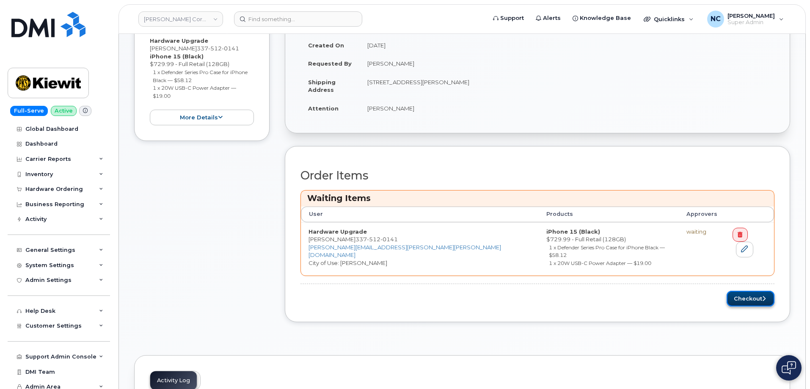
click at [737, 291] on button "Checkout" at bounding box center [751, 299] width 48 height 16
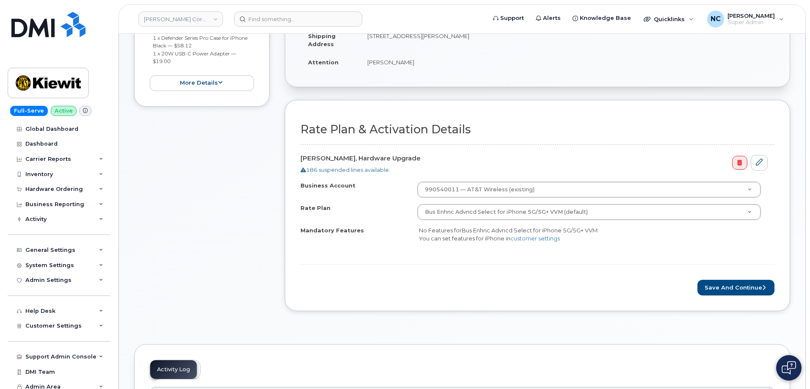
scroll to position [212, 0]
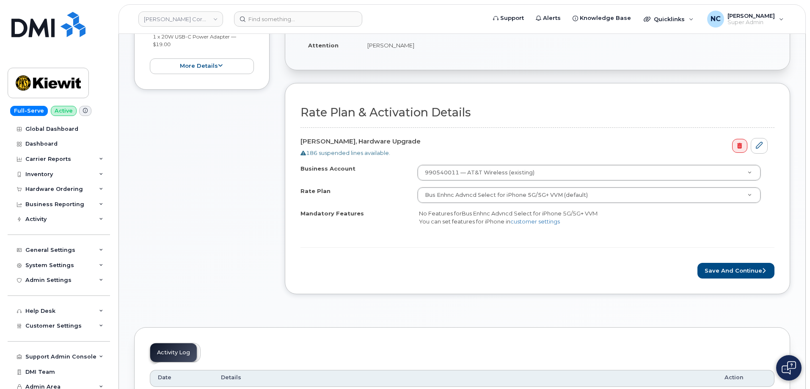
drag, startPoint x: 736, startPoint y: 261, endPoint x: 701, endPoint y: 265, distance: 35.0
click at [736, 260] on form "Rate Plan & Activation Details RON KNIGHT, Hardware Upgrade 186 suspended lines…" at bounding box center [537, 192] width 474 height 172
click at [783, 281] on div "Rate Plan & Activation Details RON KNIGHT, Hardware Upgrade 186 suspended lines…" at bounding box center [537, 188] width 505 height 211
click at [755, 279] on div "Rate Plan & Activation Details RON KNIGHT, Hardware Upgrade 186 suspended lines…" at bounding box center [537, 188] width 505 height 211
click at [752, 271] on button "Save and Continue" at bounding box center [735, 271] width 77 height 16
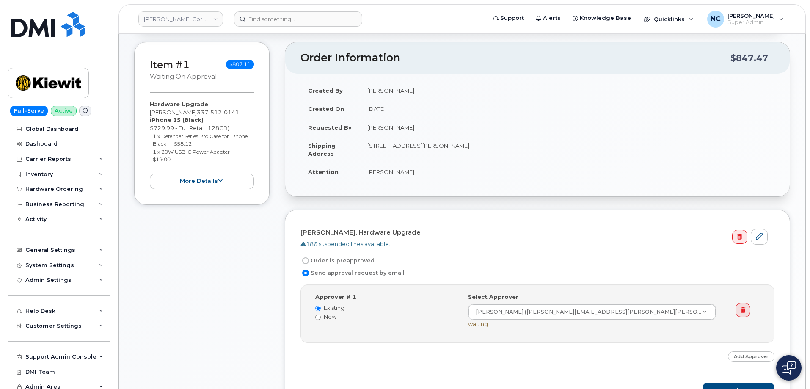
scroll to position [169, 0]
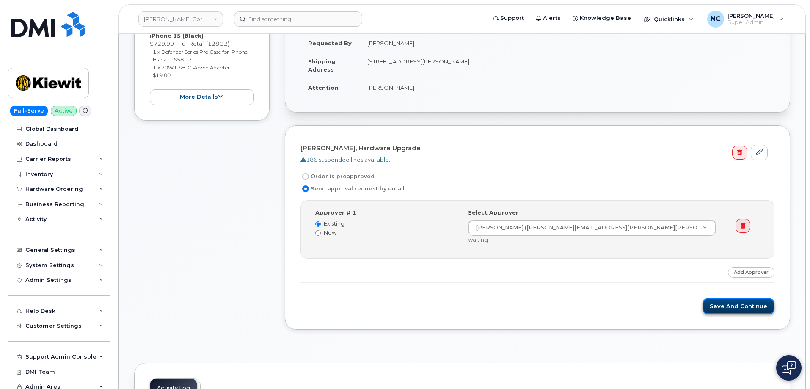
click at [727, 306] on button "Save and Continue" at bounding box center [738, 306] width 72 height 16
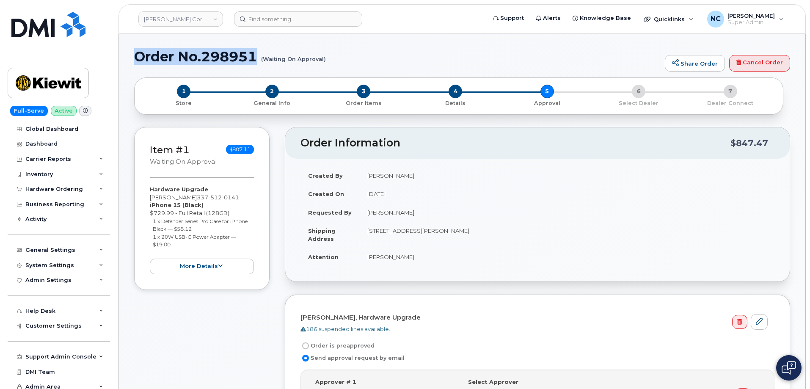
drag, startPoint x: 259, startPoint y: 55, endPoint x: 124, endPoint y: 53, distance: 134.6
copy h1 "Order No.298951"
